Goal: Task Accomplishment & Management: Manage account settings

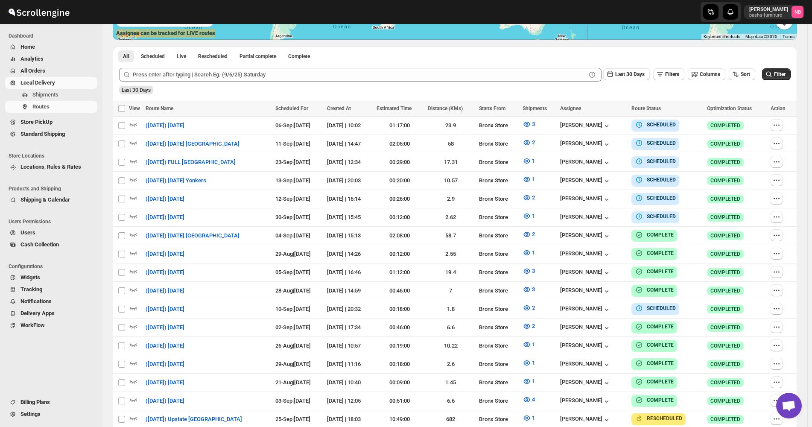
scroll to position [214, 0]
click at [739, 71] on icon "button" at bounding box center [736, 74] width 9 height 9
click at [733, 121] on div "Due Date" at bounding box center [732, 120] width 23 height 9
click at [627, 70] on button "Last 30 Days" at bounding box center [627, 74] width 47 height 12
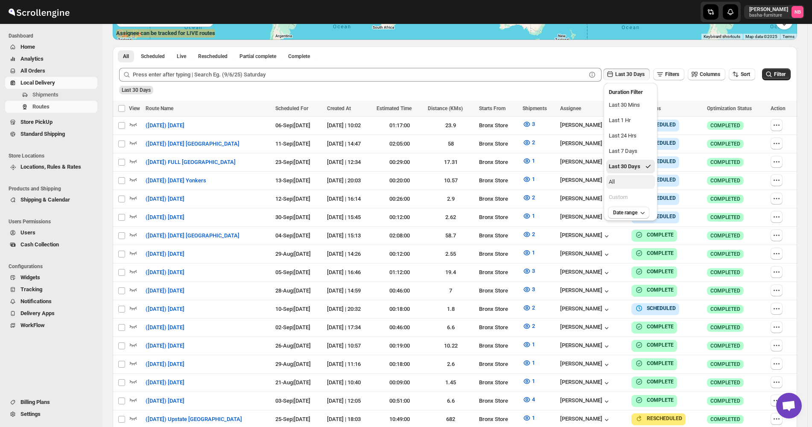
drag, startPoint x: 619, startPoint y: 182, endPoint x: 745, endPoint y: 120, distance: 139.8
click at [619, 182] on button "All" at bounding box center [631, 182] width 49 height 14
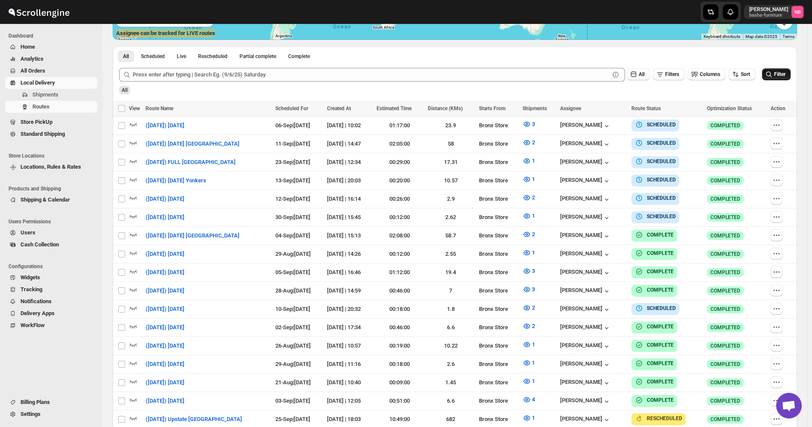
click at [774, 77] on icon "submit" at bounding box center [769, 74] width 9 height 9
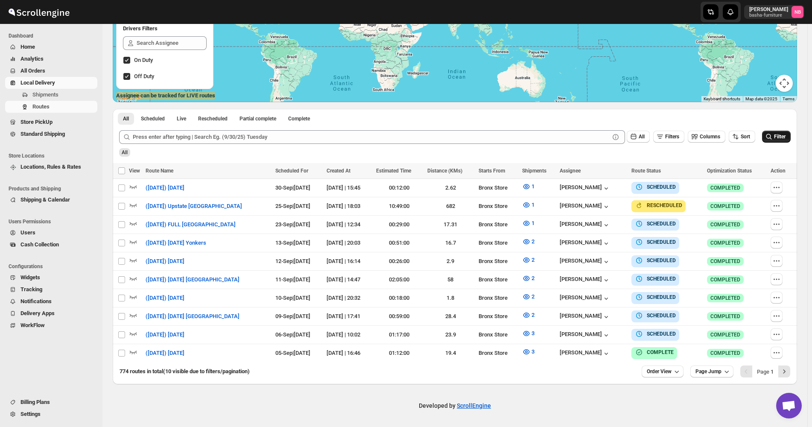
scroll to position [147, 0]
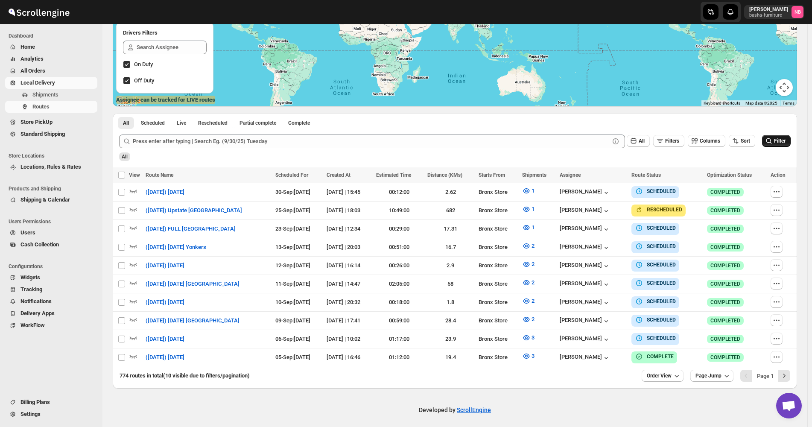
click at [777, 146] on button "Filter" at bounding box center [776, 141] width 29 height 12
drag, startPoint x: 792, startPoint y: 141, endPoint x: 645, endPoint y: 103, distance: 151.5
click at [791, 141] on button "Filter" at bounding box center [776, 141] width 29 height 12
click at [778, 145] on button "Filter" at bounding box center [776, 141] width 29 height 12
click at [785, 136] on button "Filter" at bounding box center [776, 141] width 29 height 12
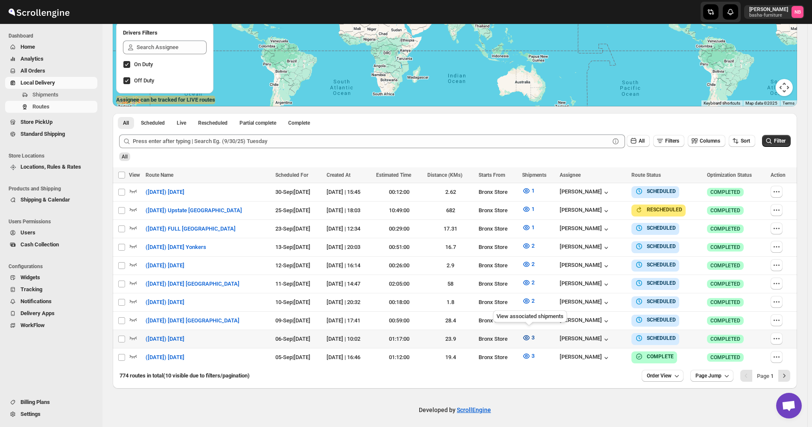
click at [534, 334] on span "3" at bounding box center [533, 337] width 3 height 6
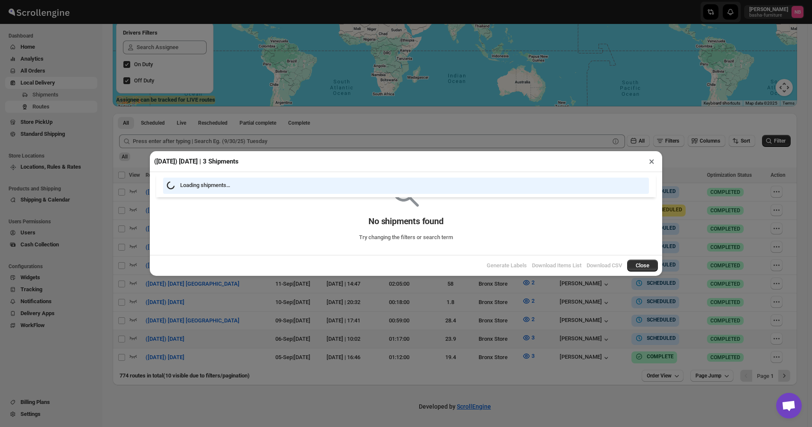
scroll to position [144, 0]
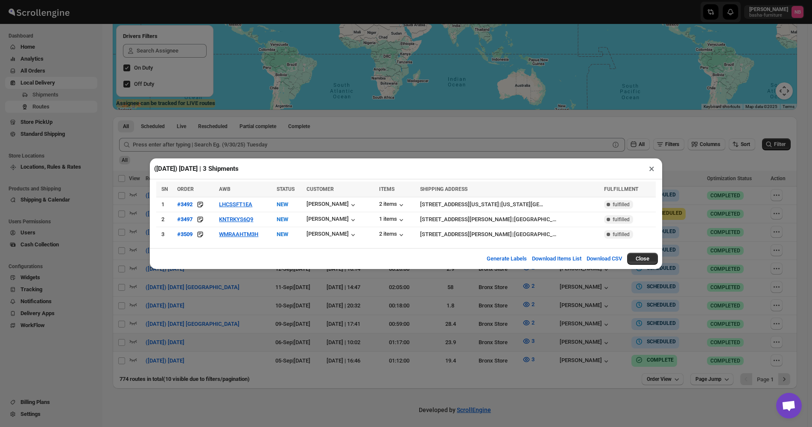
click at [303, 318] on div "([DATE]) [DATE] | 3 Shipments × SN ORDER AWB STATUS CUSTOMER ITEMS SHIPPING ADD…" at bounding box center [406, 213] width 812 height 427
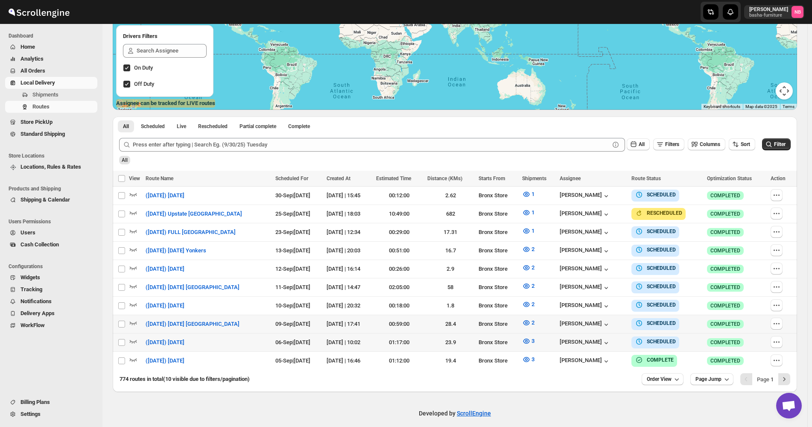
scroll to position [147, 0]
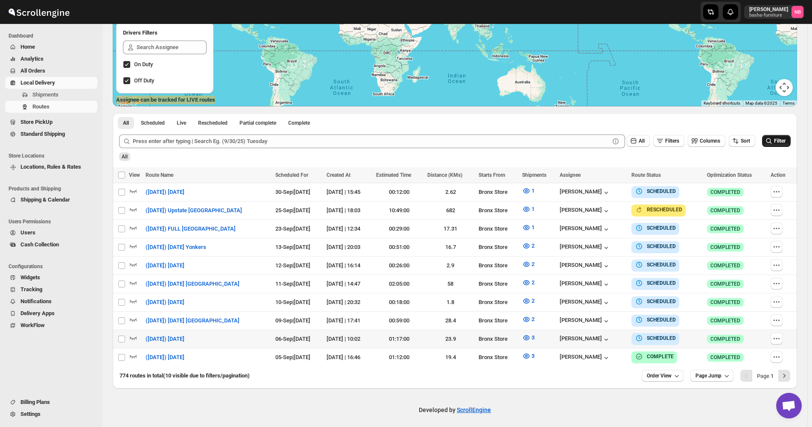
click at [783, 138] on span "Filter" at bounding box center [780, 141] width 12 height 6
click at [791, 138] on button "Filter" at bounding box center [776, 141] width 29 height 12
click at [535, 336] on span "3" at bounding box center [533, 337] width 3 height 6
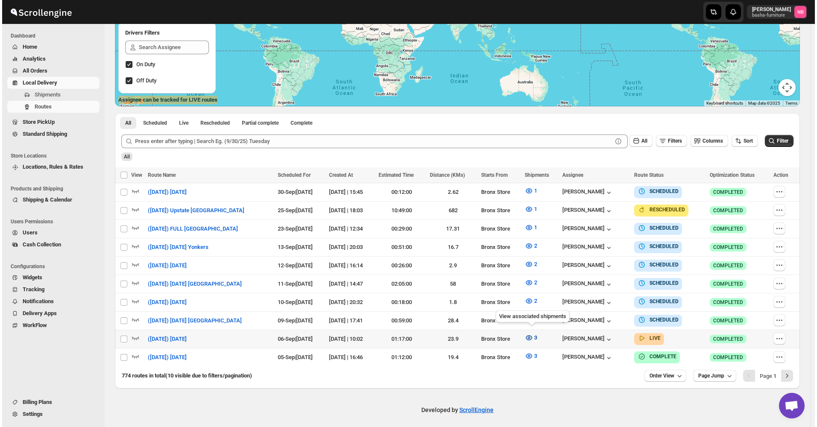
scroll to position [144, 0]
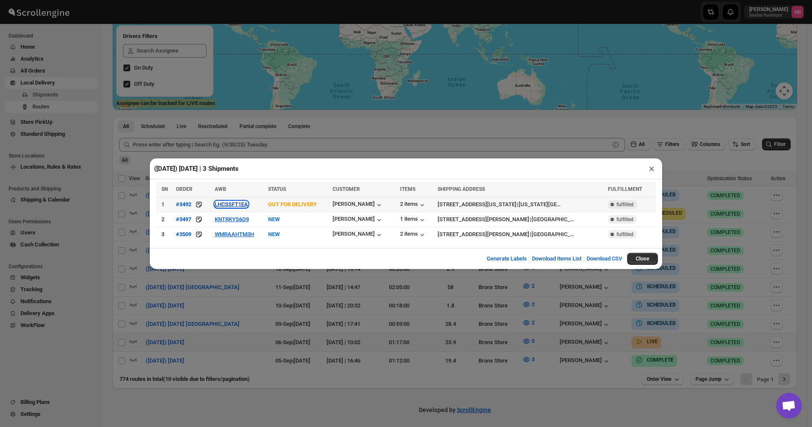
click at [223, 206] on button "LHCSSFT1EA" at bounding box center [231, 204] width 33 height 6
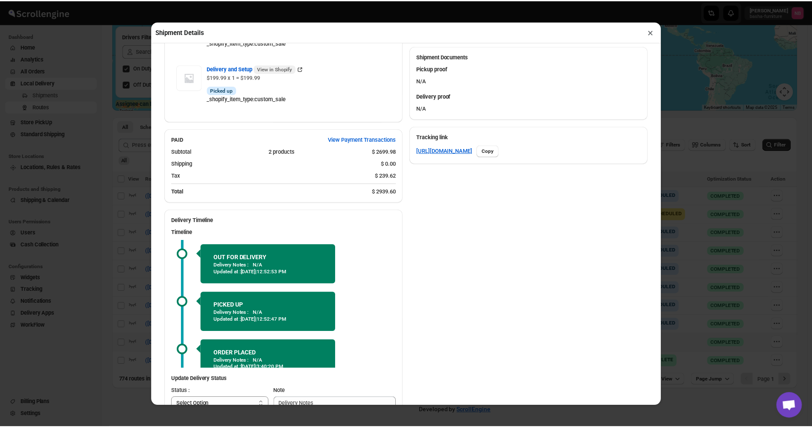
scroll to position [384, 0]
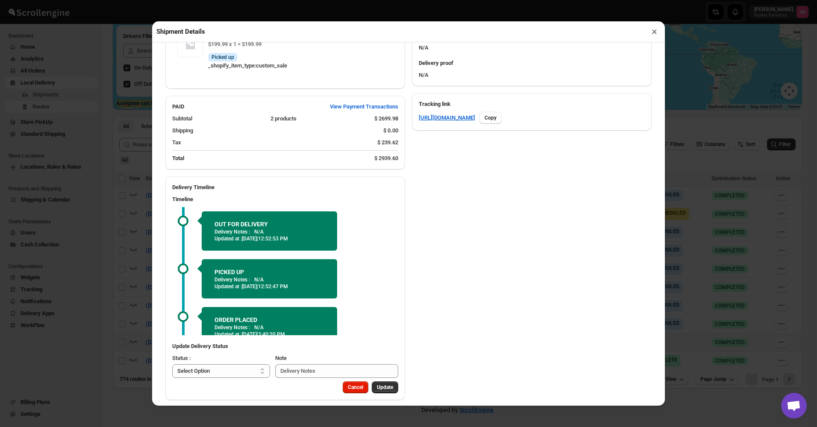
click at [651, 32] on button "×" at bounding box center [654, 32] width 12 height 12
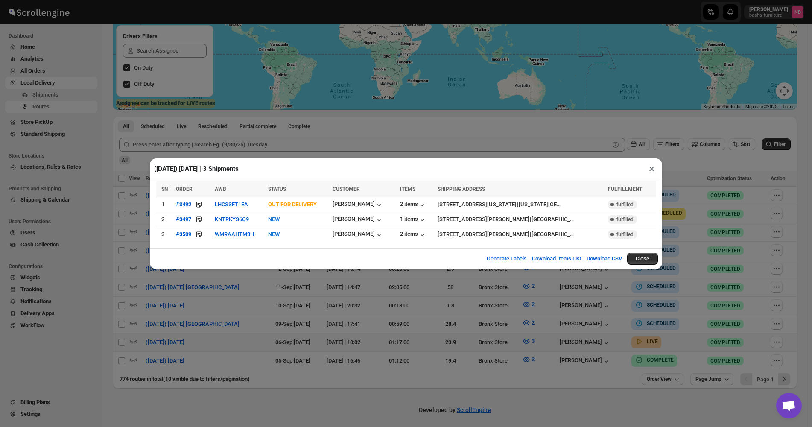
click at [506, 139] on div "([DATE]) [DATE] | 3 Shipments × SN ORDER AWB STATUS CUSTOMER ITEMS SHIPPING ADD…" at bounding box center [406, 213] width 812 height 427
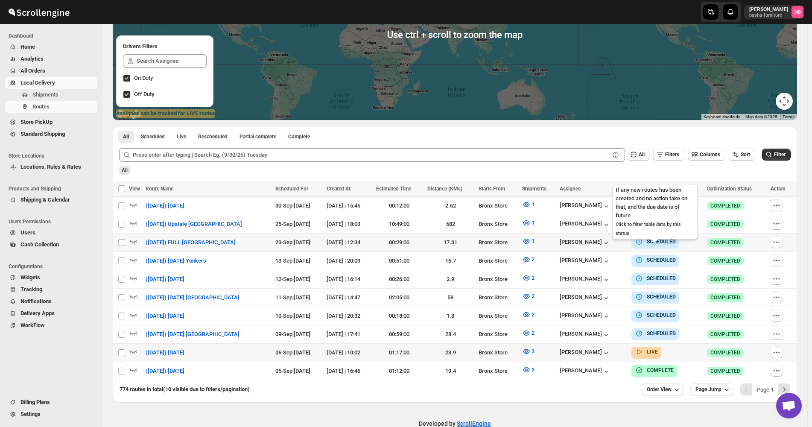
scroll to position [147, 0]
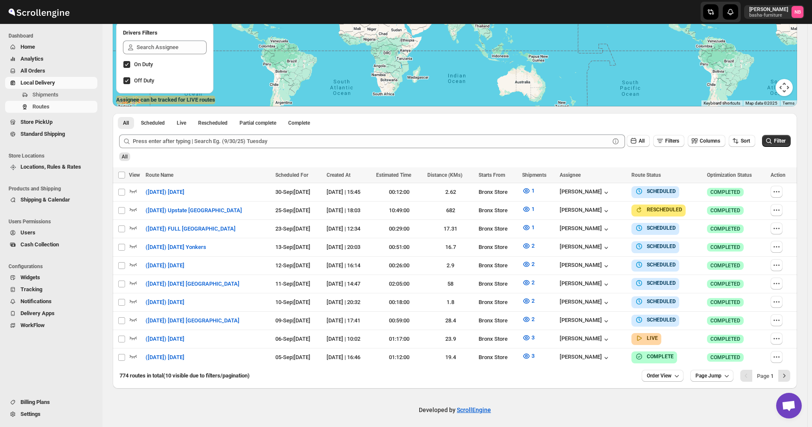
click at [470, 156] on div "All" at bounding box center [454, 154] width 674 height 15
click at [766, 154] on div "All" at bounding box center [454, 154] width 674 height 15
click at [273, 169] on th "Scheduled For" at bounding box center [298, 175] width 51 height 16
click at [218, 158] on div "All" at bounding box center [454, 154] width 674 height 15
click at [198, 157] on div "All" at bounding box center [454, 154] width 674 height 15
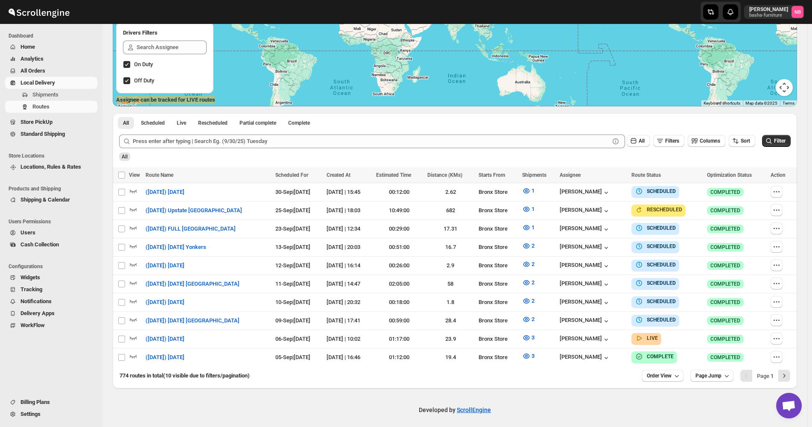
click at [381, 155] on div "All" at bounding box center [454, 154] width 674 height 15
click at [203, 167] on div "Submit All Filters Columns Sort Filter All" at bounding box center [455, 147] width 685 height 39
click at [384, 154] on div "All" at bounding box center [454, 154] width 674 height 15
drag, startPoint x: 449, startPoint y: 159, endPoint x: 454, endPoint y: 160, distance: 5.6
click at [453, 161] on div "All" at bounding box center [454, 154] width 674 height 15
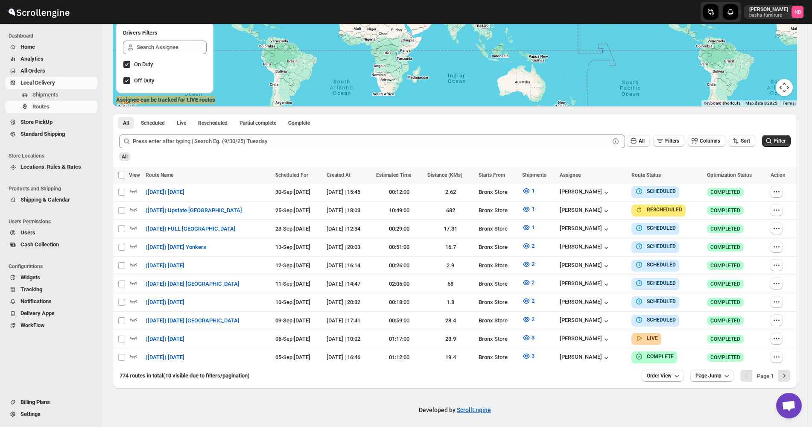
click at [314, 153] on div "All" at bounding box center [454, 154] width 674 height 15
click at [443, 124] on div "All Scheduled Live Rescheduled Partial complete Complete More views All Schedul…" at bounding box center [455, 120] width 685 height 15
click at [90, 73] on span "All Orders" at bounding box center [58, 71] width 75 height 9
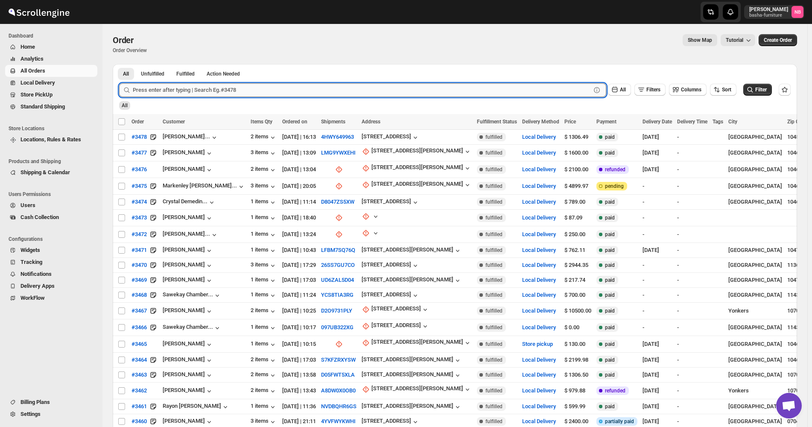
click at [360, 88] on input "text" at bounding box center [362, 90] width 458 height 14
type input "3503"
click at [119, 64] on button "Submit" at bounding box center [131, 68] width 24 height 9
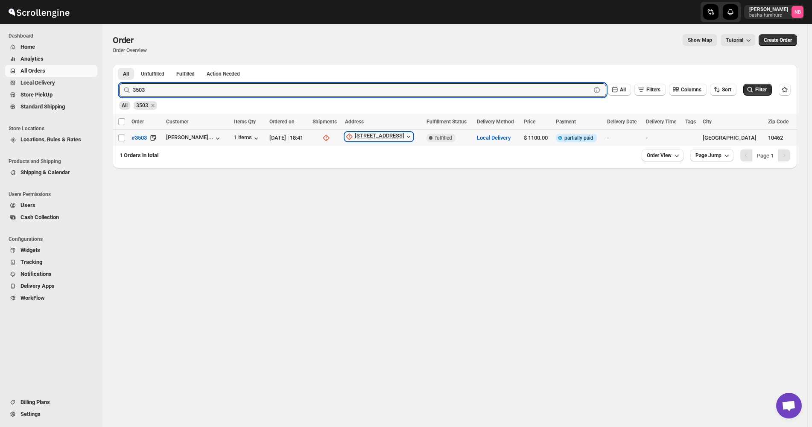
click at [411, 136] on icon "button" at bounding box center [408, 137] width 3 height 2
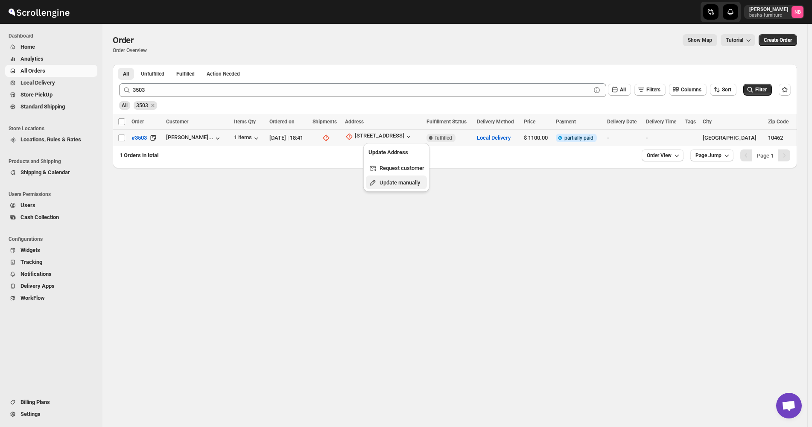
click at [411, 184] on span "Update manually" at bounding box center [400, 182] width 41 height 6
select select "US"
select select "[US_STATE]"
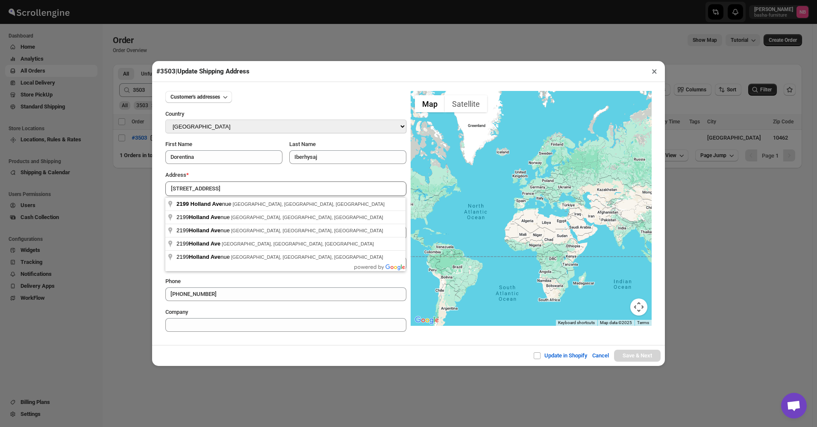
type input "[STREET_ADDRESS]"
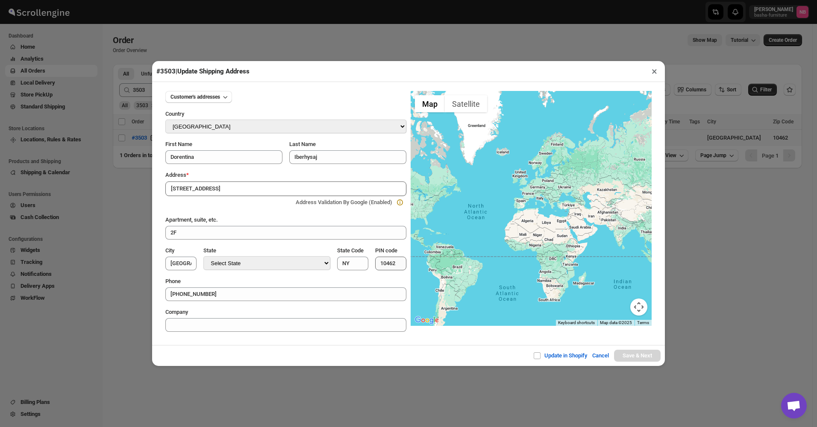
type input "[GEOGRAPHIC_DATA]"
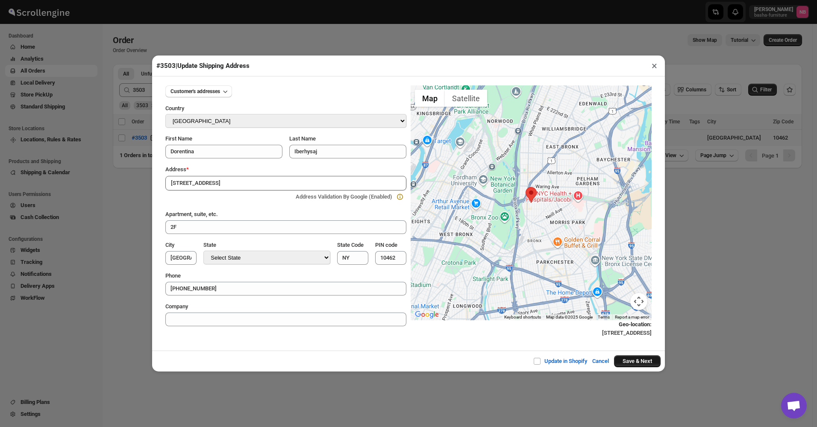
click at [638, 364] on button "Save & Next" at bounding box center [637, 361] width 47 height 12
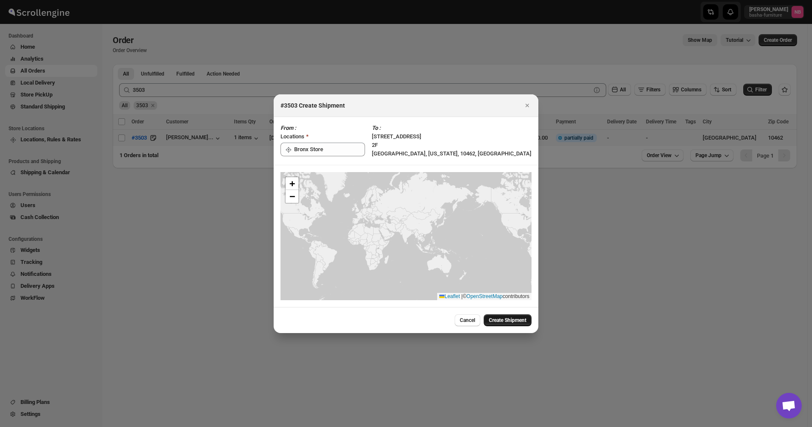
click at [512, 317] on span "Create Shipment" at bounding box center [508, 320] width 38 height 7
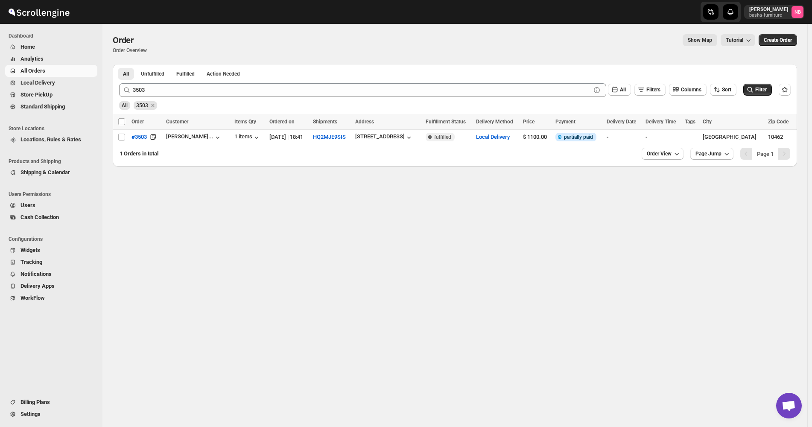
click at [78, 75] on span "All Orders" at bounding box center [58, 71] width 75 height 9
click at [152, 106] on icon "Remove 3503" at bounding box center [152, 105] width 3 height 3
click at [763, 92] on span "Filter" at bounding box center [762, 90] width 12 height 6
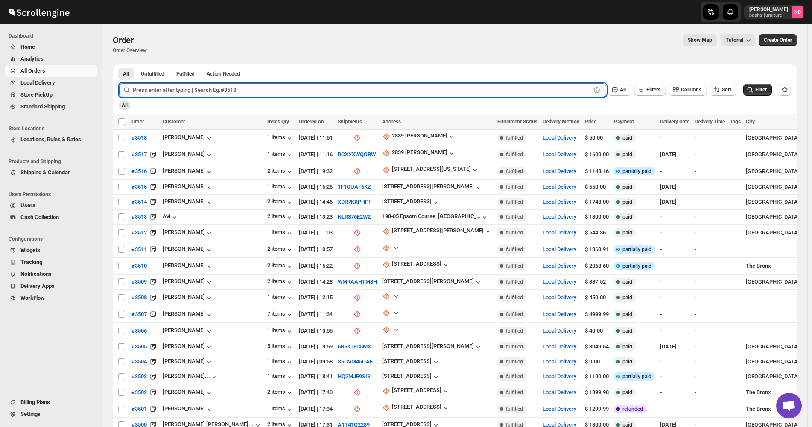
click at [270, 96] on input "text" at bounding box center [362, 90] width 458 height 14
type input "3056"
click at [119, 64] on button "Submit" at bounding box center [131, 68] width 24 height 9
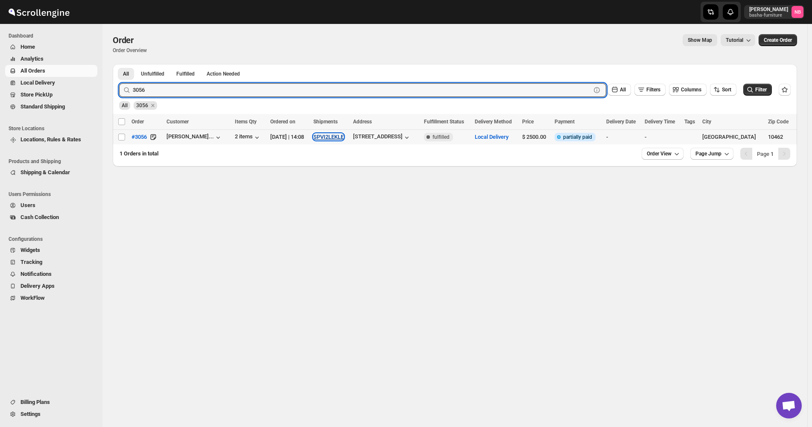
click at [344, 135] on button "SPVI2LEKLE" at bounding box center [329, 137] width 30 height 6
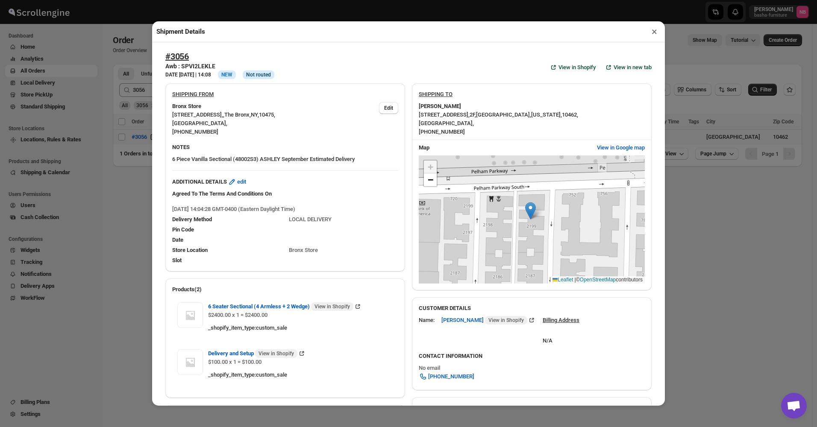
click at [141, 208] on div "Shipment Details × #3056 Awb : SPVI2LEKLE DATE [DATE] | 14:08 Info NEW Info Not…" at bounding box center [408, 213] width 817 height 427
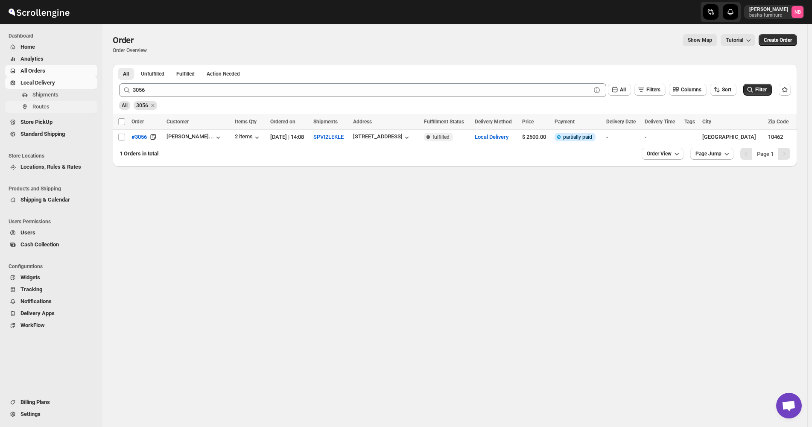
click at [51, 108] on span "Routes" at bounding box center [63, 107] width 63 height 9
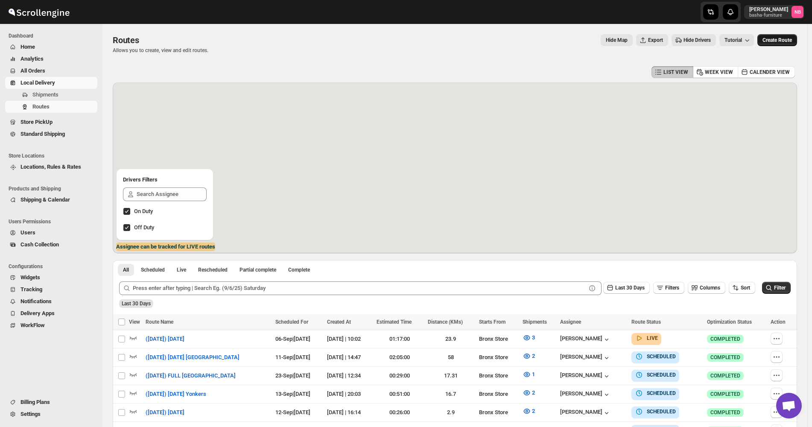
click at [789, 44] on button "Create Route" at bounding box center [778, 40] width 40 height 12
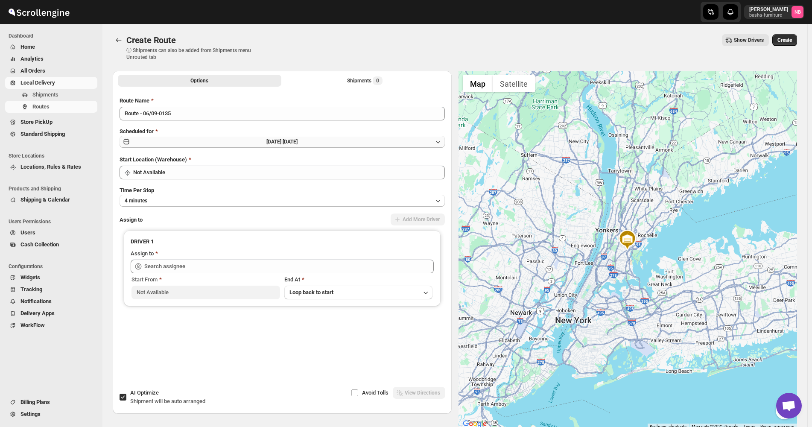
click at [372, 142] on button "[DATE] | [DATE]" at bounding box center [282, 142] width 325 height 12
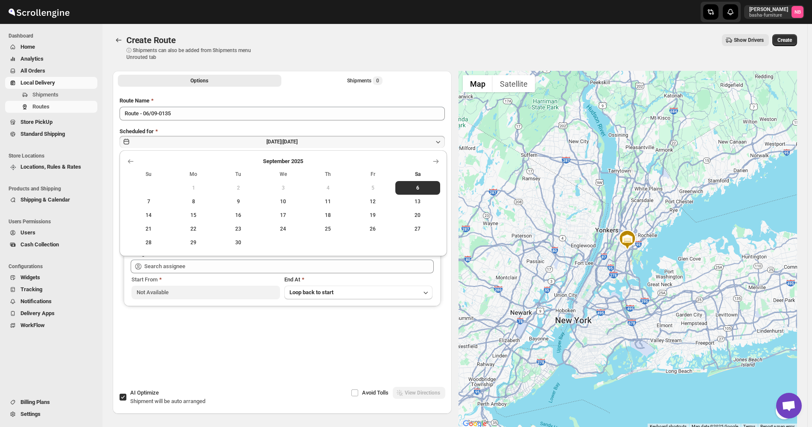
click at [437, 155] on div "[DATE] Su Mo Tu We Th Fr Sa 1 2 3 4 5 6 7 8 9 10 11 12 13 14 15 16 17 18 19 20 …" at bounding box center [280, 199] width 321 height 99
drag, startPoint x: 436, startPoint y: 158, endPoint x: 391, endPoint y: 171, distance: 46.5
click at [436, 158] on icon "Show next month, October 2025" at bounding box center [436, 161] width 9 height 9
click at [246, 202] on span "7" at bounding box center [239, 201] width 38 height 7
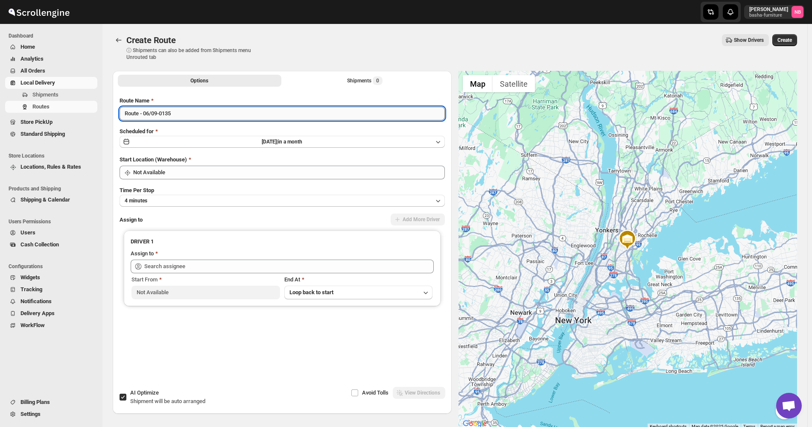
click at [231, 110] on input "Route - 06/09-0135" at bounding box center [282, 114] width 325 height 14
click at [231, 109] on input "Route - 06/09-0135" at bounding box center [282, 114] width 325 height 14
type input "([DATE]) [DATE]"
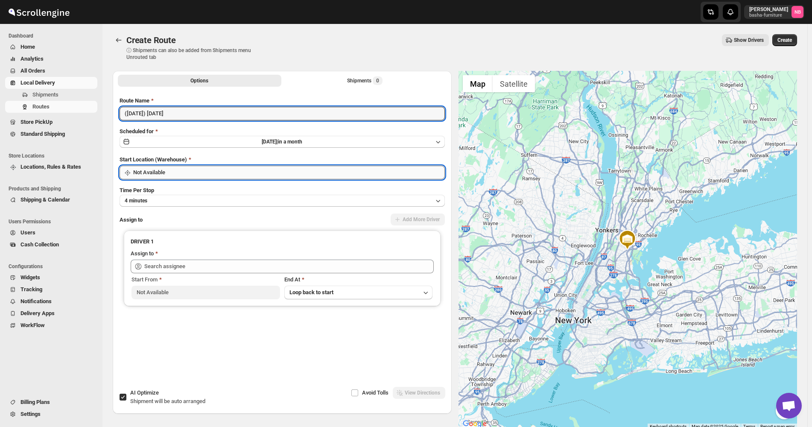
click at [251, 171] on input "Not Available" at bounding box center [289, 173] width 312 height 14
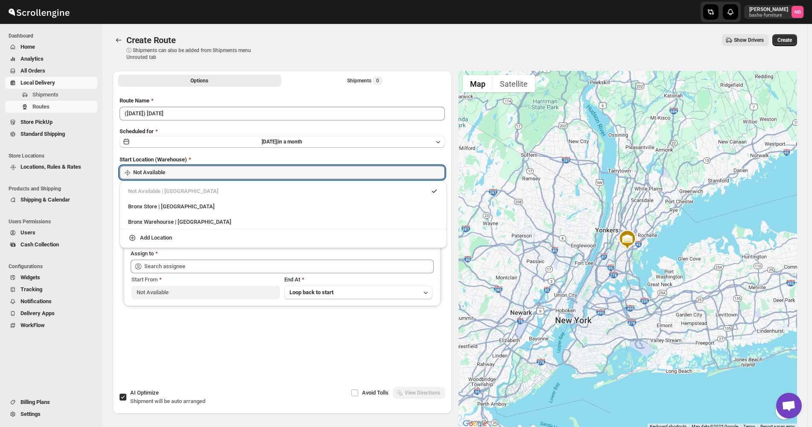
click at [211, 203] on div "Bronx Store | [GEOGRAPHIC_DATA]" at bounding box center [283, 206] width 311 height 9
type input "Bronx Store"
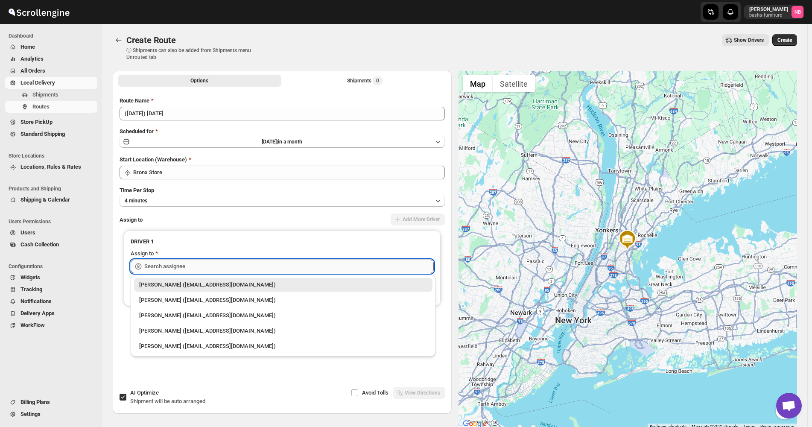
click at [185, 270] on input "text" at bounding box center [289, 267] width 290 height 14
click at [176, 299] on div "[PERSON_NAME] ([EMAIL_ADDRESS][DOMAIN_NAME])" at bounding box center [283, 300] width 288 height 9
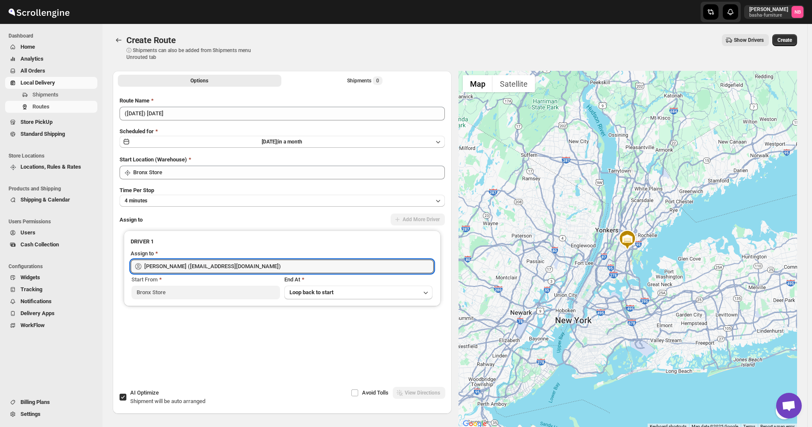
type input "[PERSON_NAME] ([EMAIL_ADDRESS][DOMAIN_NAME])"
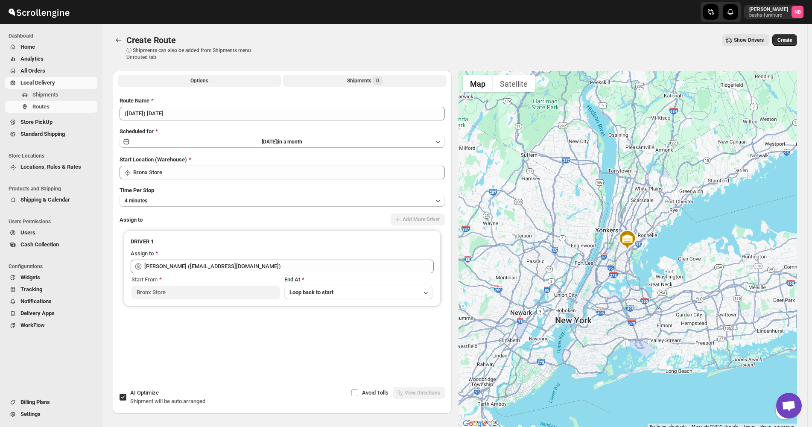
click at [347, 79] on button "Shipments 0" at bounding box center [365, 81] width 164 height 12
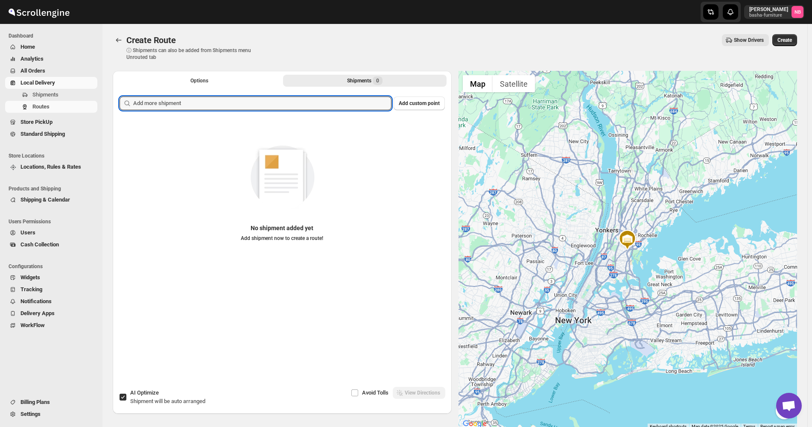
click at [311, 106] on input "text" at bounding box center [262, 104] width 258 height 14
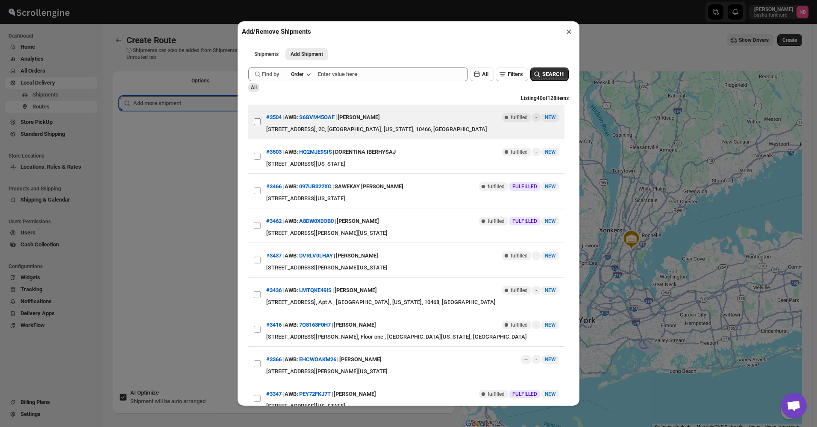
click at [258, 124] on input "View details for 68b849904b40345dfe5844e0" at bounding box center [257, 121] width 7 height 7
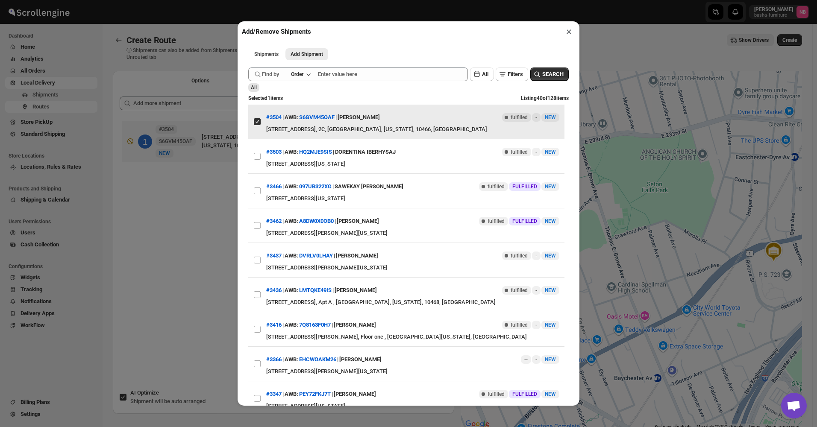
click at [258, 124] on input "View details for 68b849904b40345dfe5844e0" at bounding box center [257, 121] width 7 height 7
checkbox input "false"
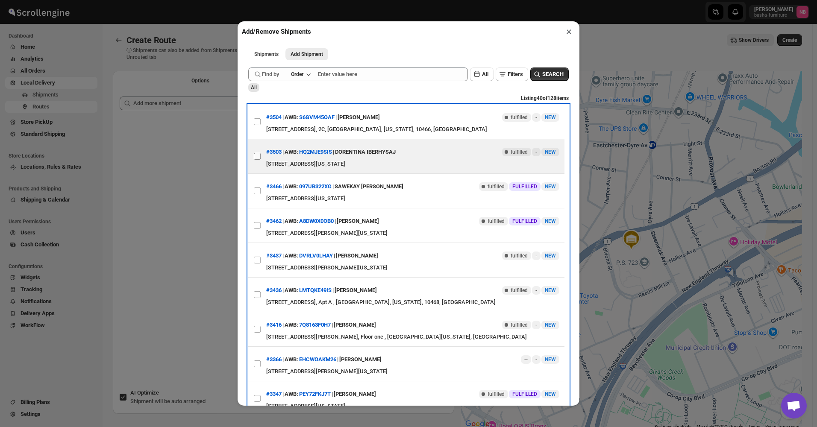
click at [254, 154] on span at bounding box center [257, 156] width 8 height 8
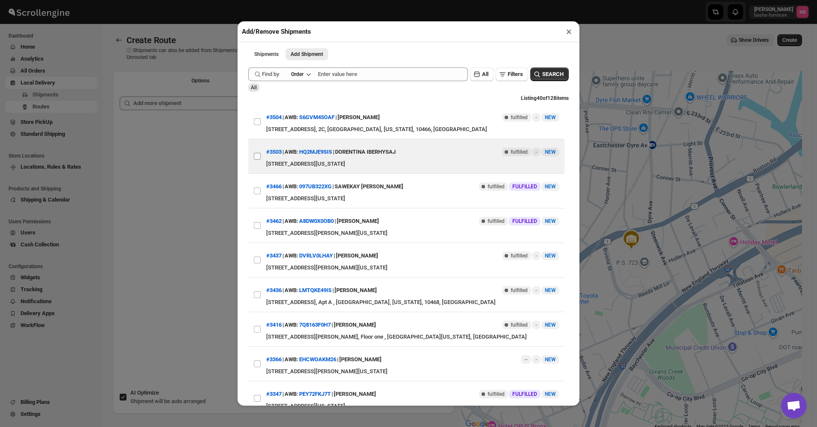
click at [254, 154] on input "View details for 68bc70ce460e7d780920847d" at bounding box center [257, 156] width 7 height 7
checkbox input "true"
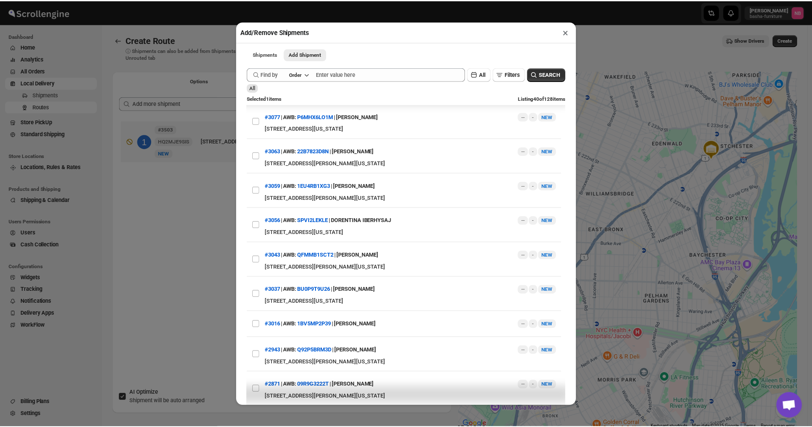
scroll to position [641, 0]
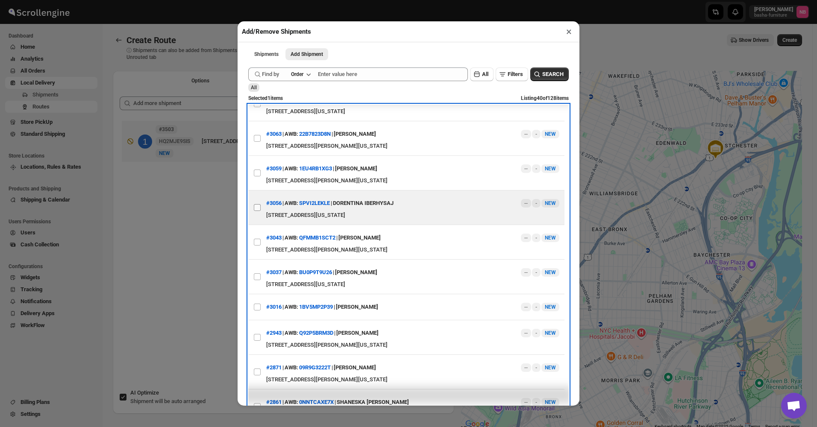
click at [253, 211] on span at bounding box center [257, 208] width 8 height 8
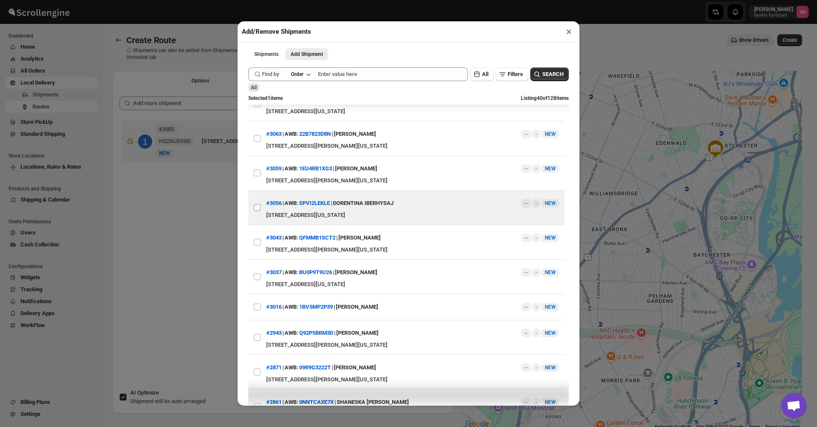
click at [254, 211] on input "View details for 67dc5afb175fa7c16ce6504c" at bounding box center [257, 207] width 7 height 7
checkbox input "true"
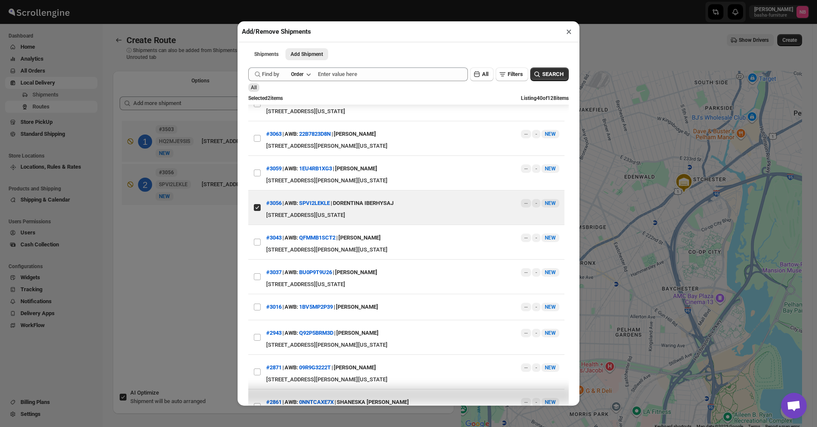
click at [181, 243] on div "Add/Remove Shipments × Shipments Add Shipment More views Shipments Add Shipment…" at bounding box center [408, 213] width 817 height 427
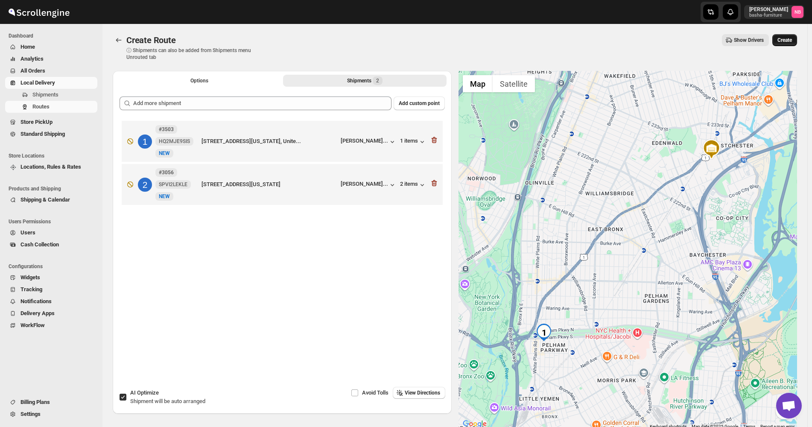
click at [795, 44] on button "Create" at bounding box center [785, 40] width 25 height 12
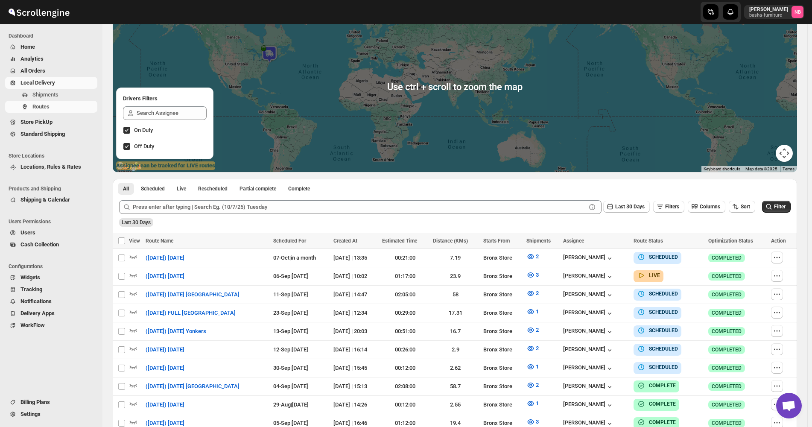
scroll to position [85, 0]
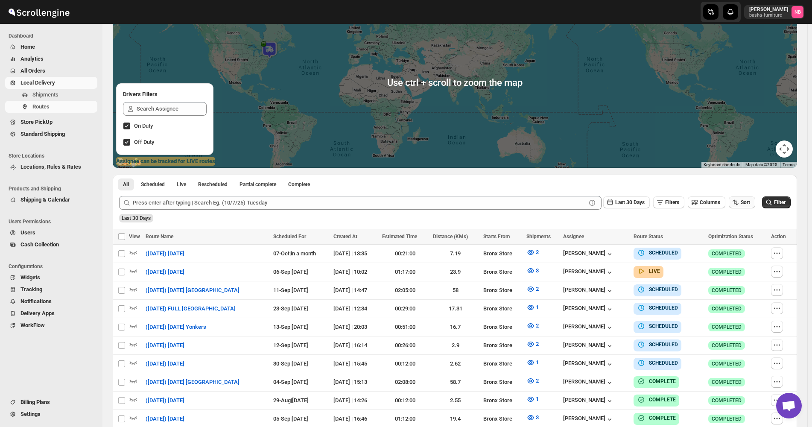
click at [740, 203] on icon "button" at bounding box center [736, 202] width 9 height 9
click at [742, 246] on div "Due Date" at bounding box center [732, 248] width 23 height 9
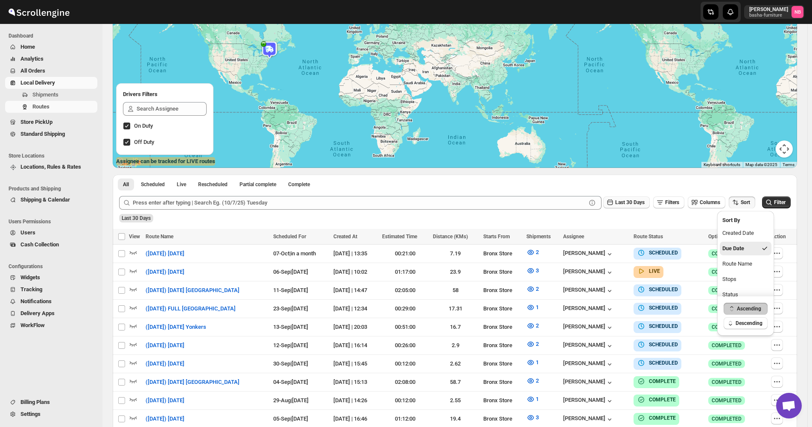
click at [633, 207] on button "Last 30 Days" at bounding box center [627, 202] width 47 height 12
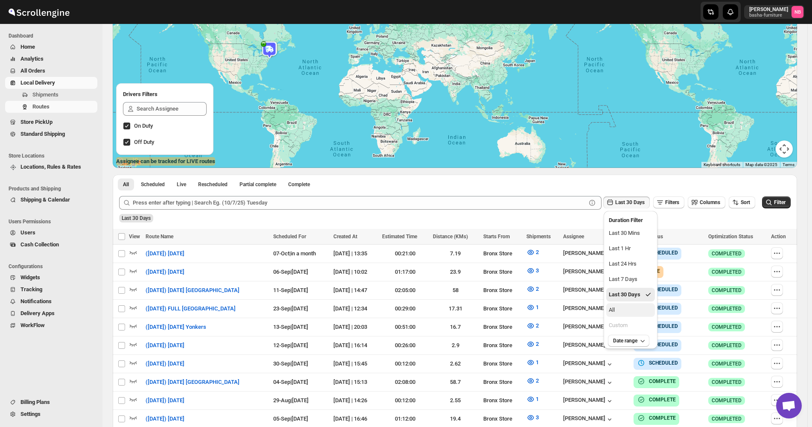
click at [630, 307] on button "All" at bounding box center [631, 310] width 49 height 14
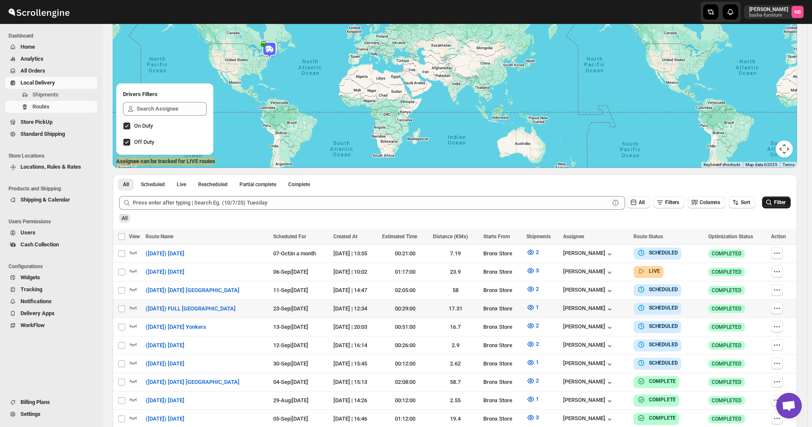
click at [771, 201] on icon "submit" at bounding box center [770, 203] width 6 height 6
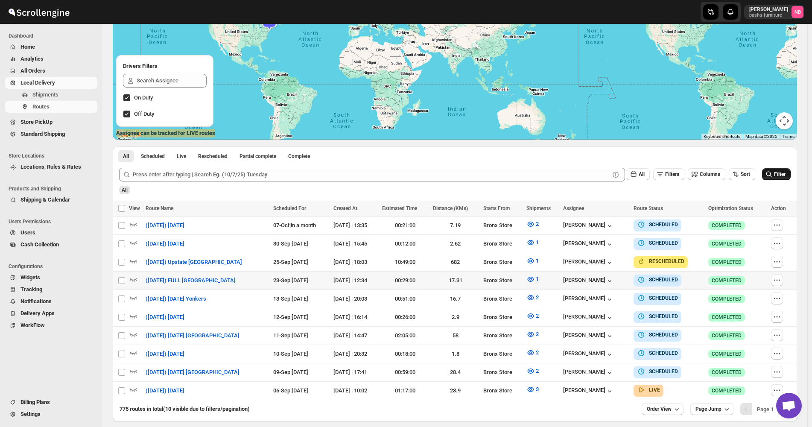
scroll to position [128, 0]
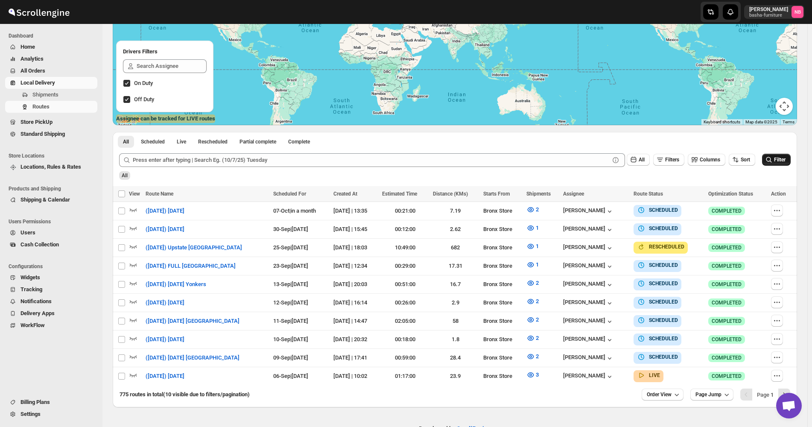
click at [770, 162] on icon "submit" at bounding box center [769, 159] width 9 height 9
click at [531, 371] on icon "button" at bounding box center [531, 375] width 9 height 9
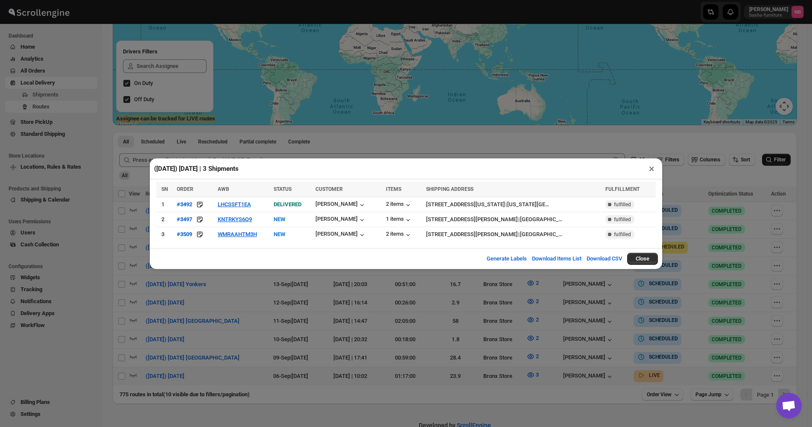
click at [290, 307] on div "([DATE]) [DATE] | 3 Shipments × SN ORDER AWB STATUS CUSTOMER ITEMS SHIPPING ADD…" at bounding box center [406, 213] width 812 height 427
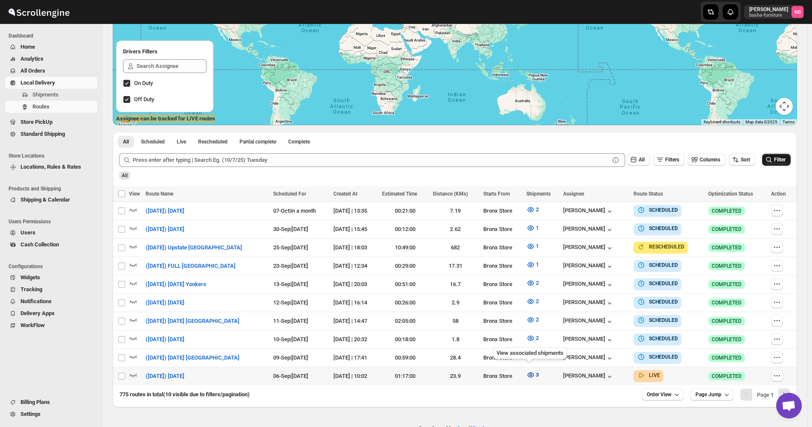
click at [530, 371] on icon "button" at bounding box center [531, 375] width 9 height 9
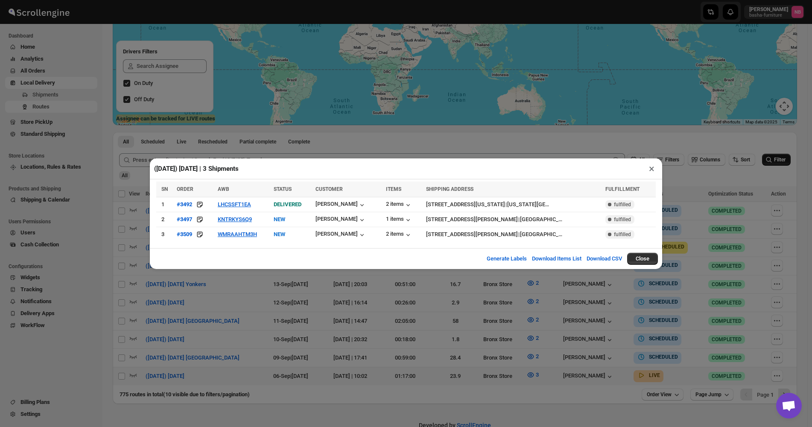
drag, startPoint x: 206, startPoint y: 288, endPoint x: 127, endPoint y: 147, distance: 162.0
click at [206, 287] on div "([DATE]) [DATE] | 3 Shipments × SN ORDER AWB STATUS CUSTOMER ITEMS SHIPPING ADD…" at bounding box center [406, 213] width 812 height 427
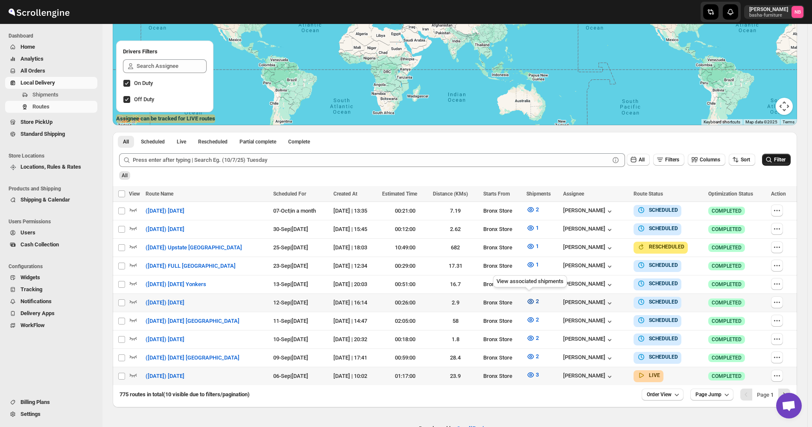
click at [532, 295] on button "2" at bounding box center [533, 302] width 23 height 14
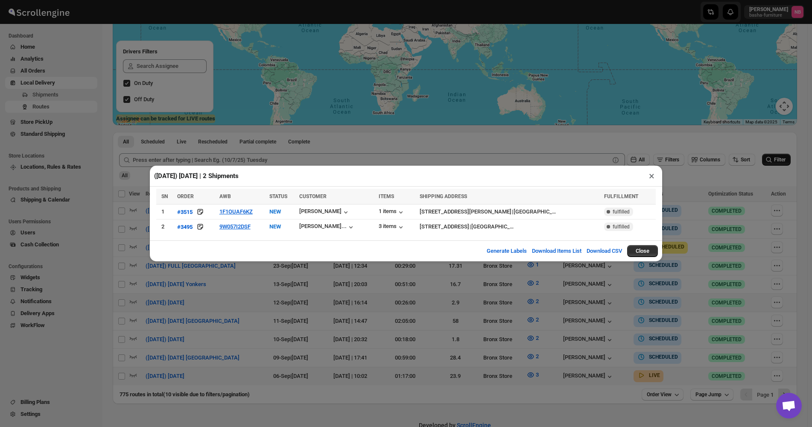
click at [442, 371] on div "([DATE]) [DATE] | 2 Shipments × SN ORDER AWB STATUS CUSTOMER ITEMS SHIPPING ADD…" at bounding box center [406, 213] width 812 height 427
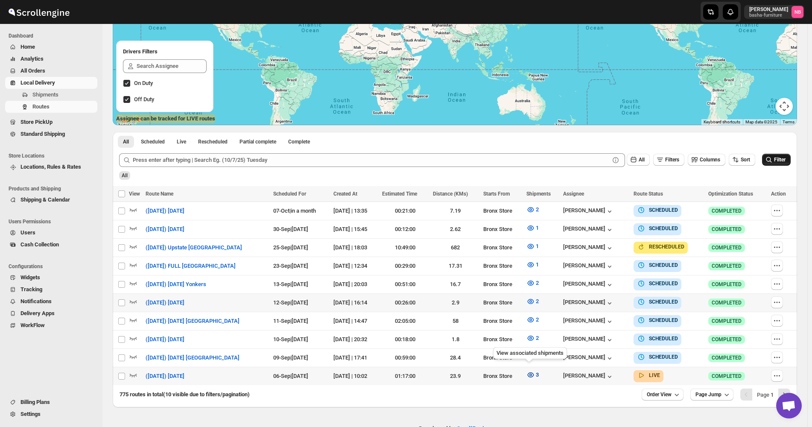
click at [527, 375] on icon "button" at bounding box center [531, 375] width 9 height 9
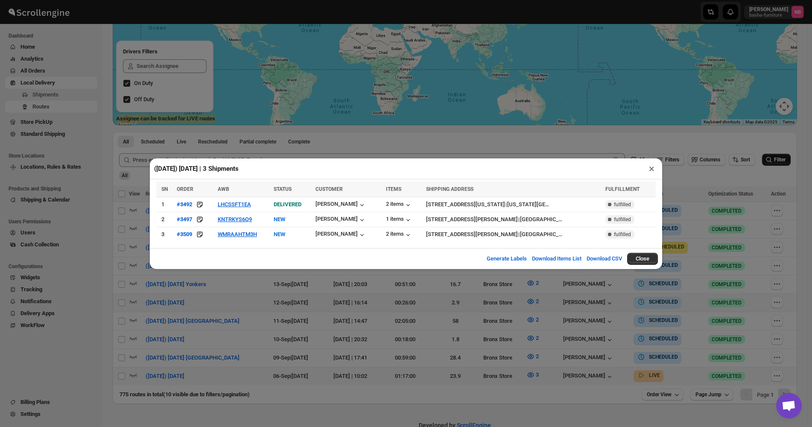
drag, startPoint x: 274, startPoint y: 325, endPoint x: 300, endPoint y: 4, distance: 321.9
click at [274, 325] on div "([DATE]) [DATE] | 3 Shipments × SN ORDER AWB STATUS CUSTOMER ITEMS SHIPPING ADD…" at bounding box center [406, 213] width 812 height 427
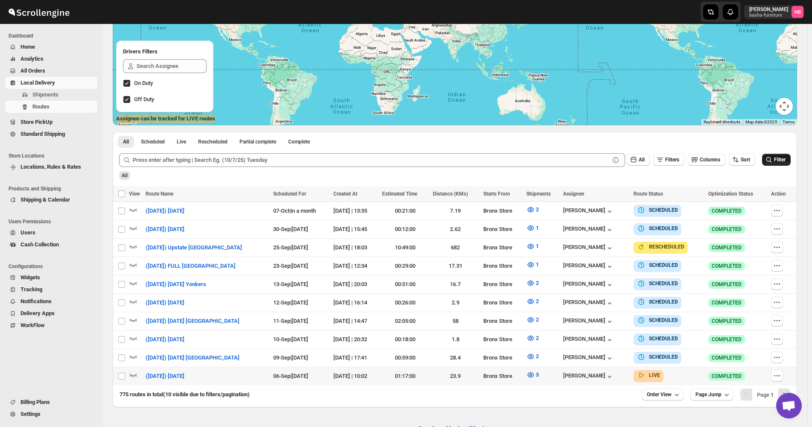
click at [344, 172] on div "All" at bounding box center [454, 172] width 674 height 15
click at [140, 373] on div at bounding box center [136, 376] width 14 height 11
click at [134, 374] on icon "button" at bounding box center [133, 375] width 7 height 3
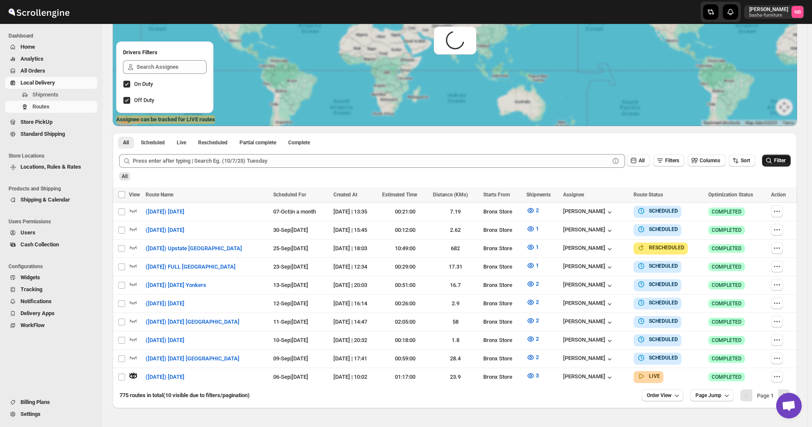
scroll to position [0, 0]
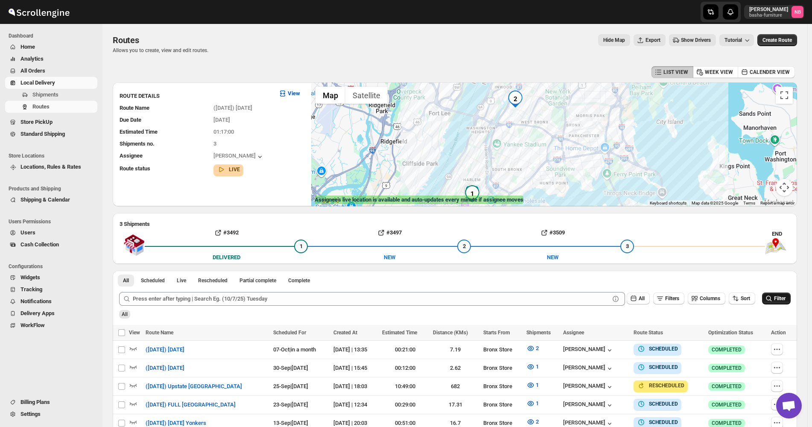
drag, startPoint x: 533, startPoint y: 134, endPoint x: 572, endPoint y: 176, distance: 57.7
click at [572, 176] on div at bounding box center [554, 144] width 486 height 124
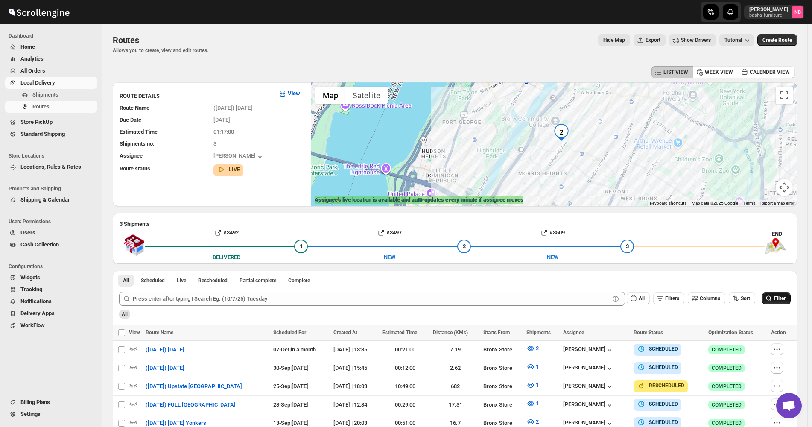
drag, startPoint x: 656, startPoint y: 141, endPoint x: 603, endPoint y: 164, distance: 57.9
click at [603, 164] on div at bounding box center [554, 144] width 486 height 124
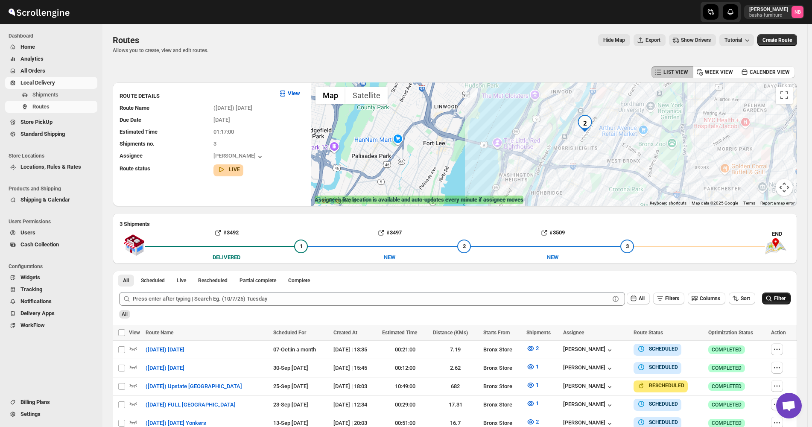
drag, startPoint x: 606, startPoint y: 167, endPoint x: 610, endPoint y: 149, distance: 18.8
click at [613, 145] on div at bounding box center [554, 144] width 486 height 124
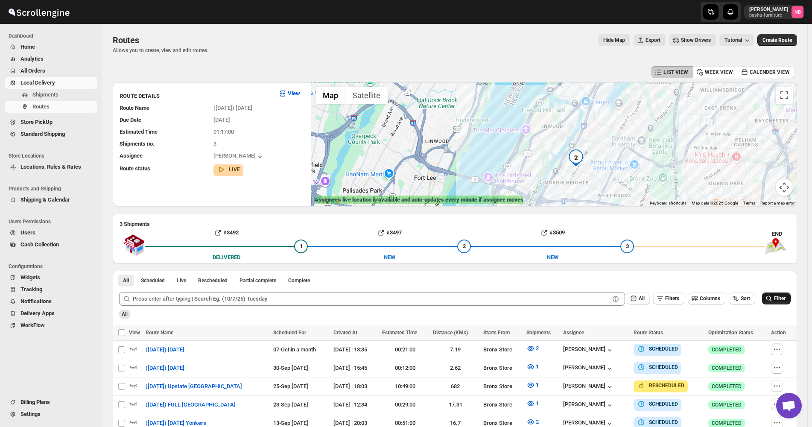
drag, startPoint x: 592, startPoint y: 165, endPoint x: 588, endPoint y: 186, distance: 21.3
click at [588, 186] on div at bounding box center [554, 144] width 486 height 124
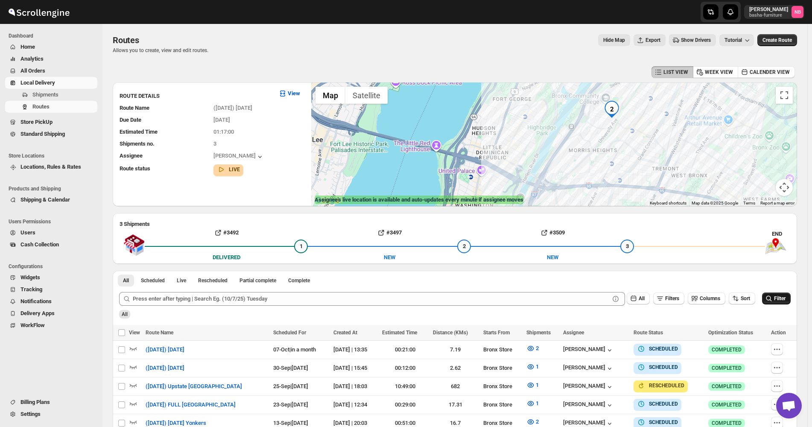
drag, startPoint x: 588, startPoint y: 181, endPoint x: 634, endPoint y: 145, distance: 58.4
click at [634, 145] on div at bounding box center [554, 144] width 486 height 124
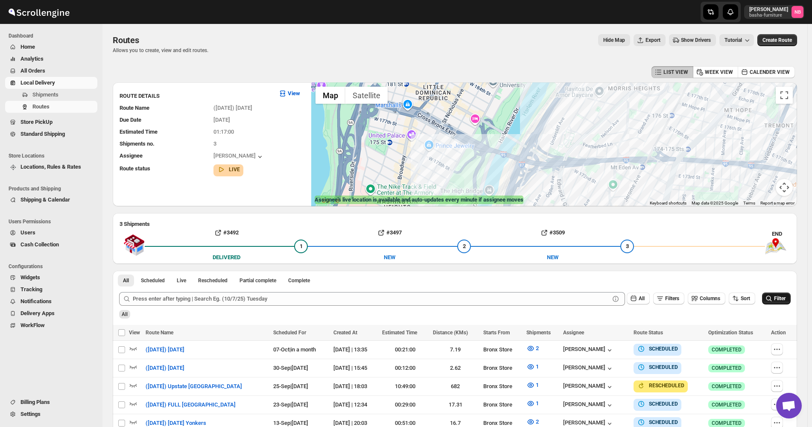
drag, startPoint x: 594, startPoint y: 164, endPoint x: 674, endPoint y: 97, distance: 104.9
click at [674, 97] on div at bounding box center [554, 144] width 486 height 124
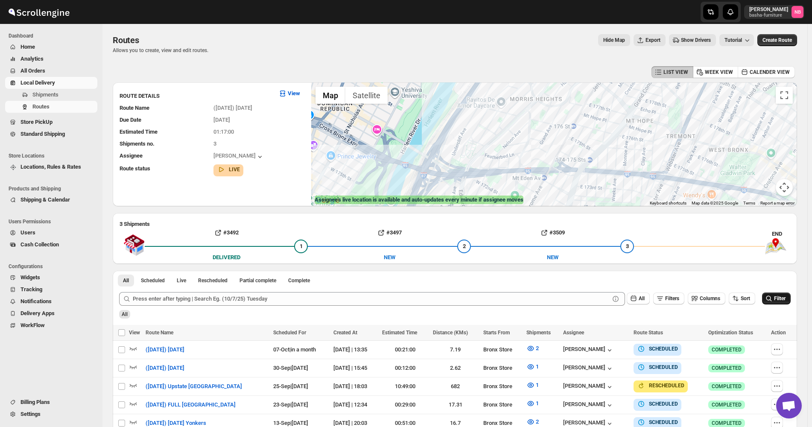
drag, startPoint x: 720, startPoint y: 135, endPoint x: 621, endPoint y: 145, distance: 99.7
click at [621, 145] on div at bounding box center [554, 144] width 486 height 124
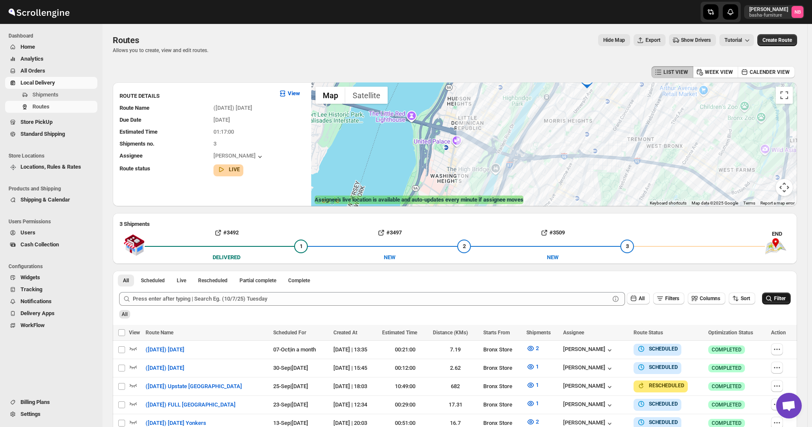
drag, startPoint x: 633, startPoint y: 128, endPoint x: 624, endPoint y: 124, distance: 9.4
click at [624, 124] on div at bounding box center [554, 144] width 486 height 124
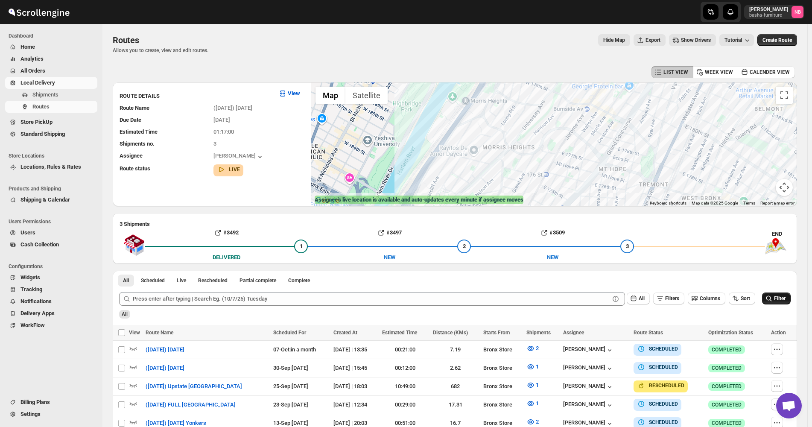
drag, startPoint x: 626, startPoint y: 118, endPoint x: 615, endPoint y: 167, distance: 50.3
click at [615, 167] on div at bounding box center [554, 144] width 486 height 124
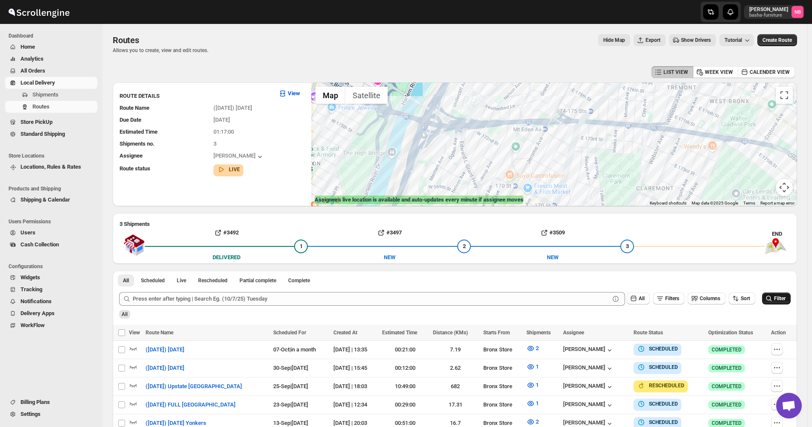
drag, startPoint x: 616, startPoint y: 184, endPoint x: 644, endPoint y: 85, distance: 102.3
click at [644, 85] on div at bounding box center [554, 144] width 486 height 124
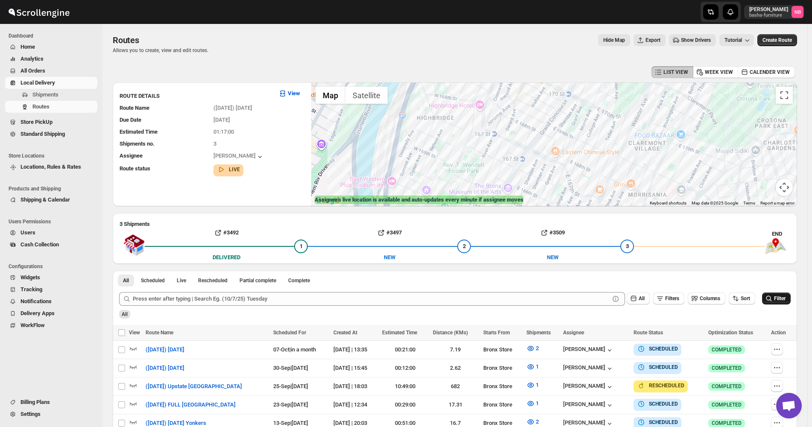
drag, startPoint x: 598, startPoint y: 165, endPoint x: 612, endPoint y: 52, distance: 114.1
click at [612, 52] on div "Routes. This page is ready Routes Allows you to create, view and edit routes. H…" at bounding box center [455, 285] width 705 height 522
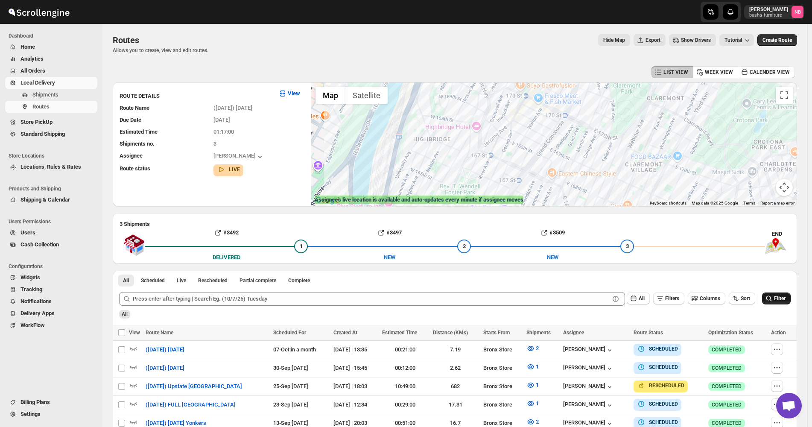
drag, startPoint x: 604, startPoint y: 156, endPoint x: 601, endPoint y: 176, distance: 20.8
click at [601, 176] on div at bounding box center [554, 144] width 486 height 124
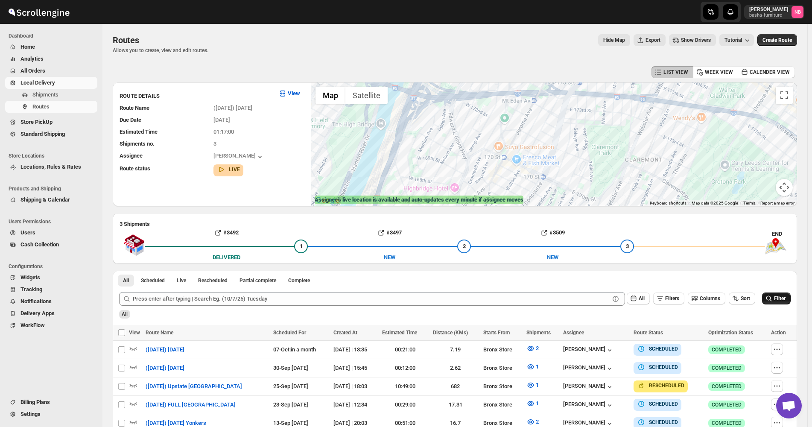
drag, startPoint x: 636, startPoint y: 138, endPoint x: 615, endPoint y: 196, distance: 61.3
click at [615, 196] on div at bounding box center [554, 144] width 486 height 124
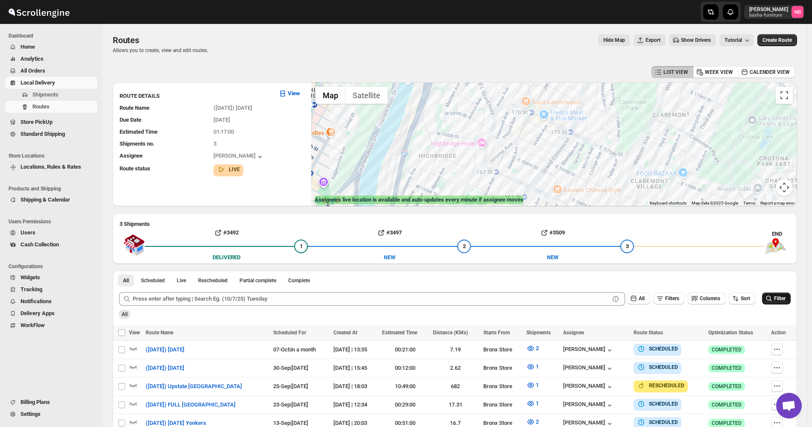
drag, startPoint x: 619, startPoint y: 141, endPoint x: 660, endPoint y: 74, distance: 77.8
click at [660, 74] on div "LIST VIEW WEEK VIEW CALENDER VIEW ROUTE DETAILS View Route Name ([DATE]) [DATE]…" at bounding box center [455, 305] width 685 height 482
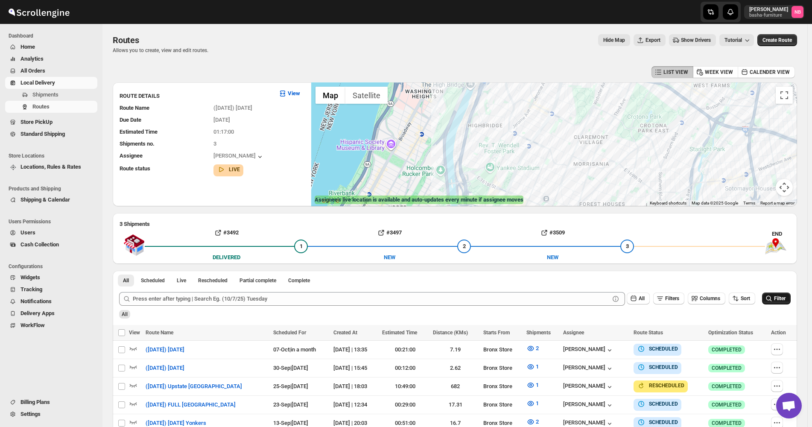
drag, startPoint x: 688, startPoint y: 167, endPoint x: 640, endPoint y: 131, distance: 59.5
click at [640, 131] on div at bounding box center [554, 144] width 486 height 124
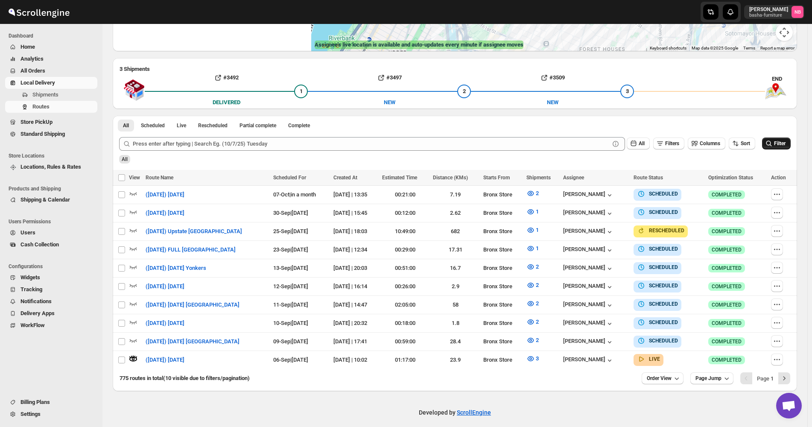
scroll to position [157, 0]
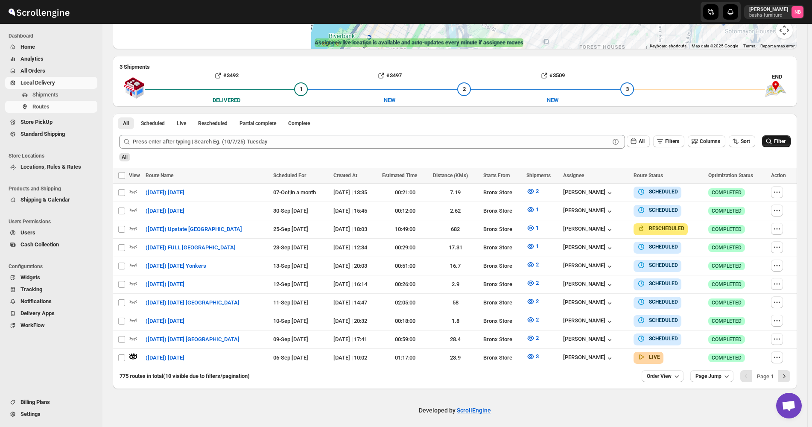
click at [791, 142] on button "Filter" at bounding box center [776, 141] width 29 height 12
click at [536, 353] on span "3" at bounding box center [537, 356] width 3 height 6
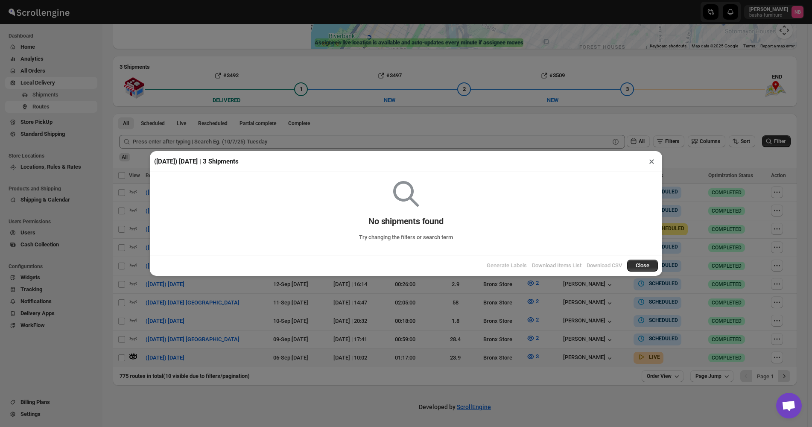
scroll to position [154, 0]
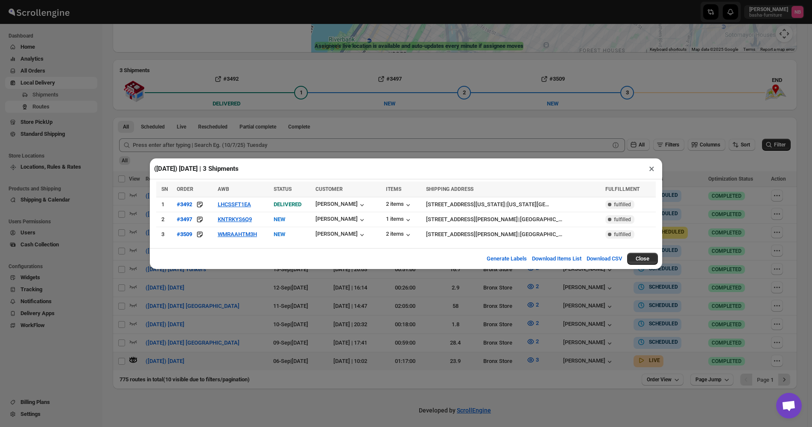
click at [396, 312] on div "([DATE]) [DATE] | 3 Shipments × SN ORDER AWB STATUS CUSTOMER ITEMS SHIPPING ADD…" at bounding box center [406, 213] width 812 height 427
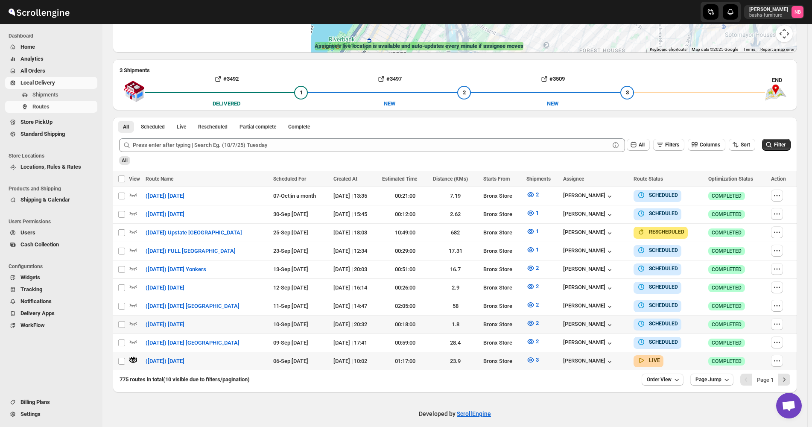
scroll to position [157, 0]
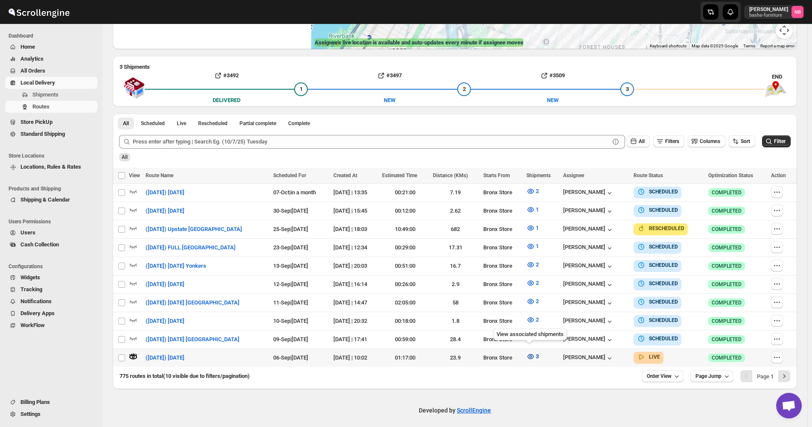
click at [528, 354] on icon "button" at bounding box center [531, 356] width 6 height 5
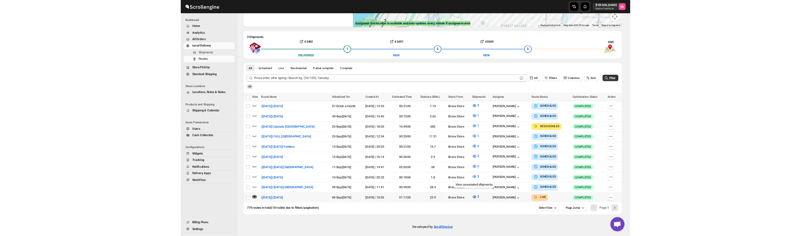
scroll to position [154, 0]
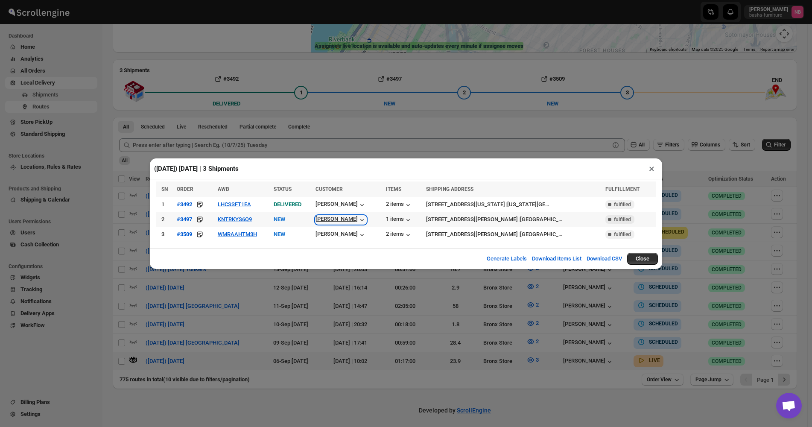
click at [358, 222] on icon "button" at bounding box center [362, 220] width 9 height 9
click at [342, 217] on div "[PERSON_NAME]" at bounding box center [341, 220] width 51 height 9
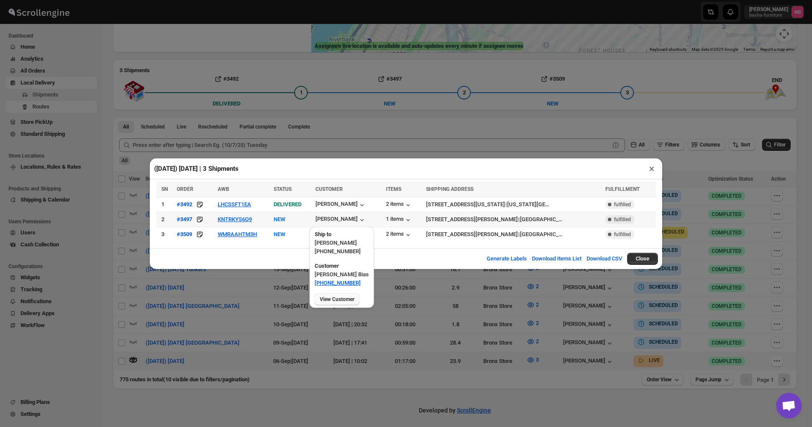
click at [335, 298] on span "View Customer" at bounding box center [337, 299] width 35 height 7
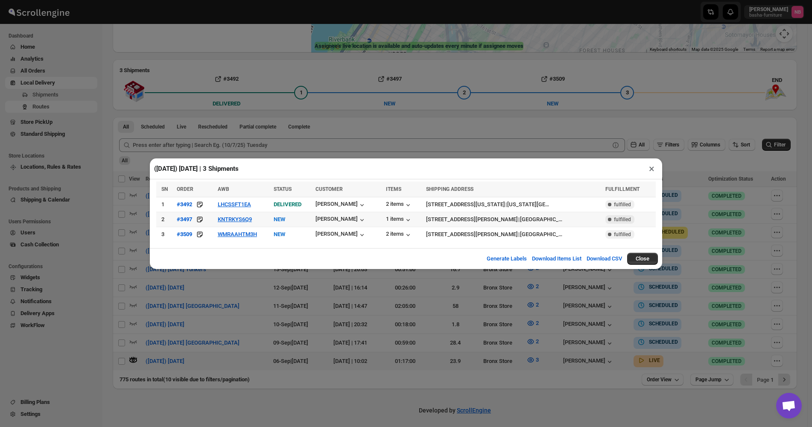
click at [240, 224] on td "KNTRKYS6Q9" at bounding box center [243, 219] width 56 height 15
click at [240, 220] on button "KNTRKYS6Q9" at bounding box center [235, 219] width 34 height 6
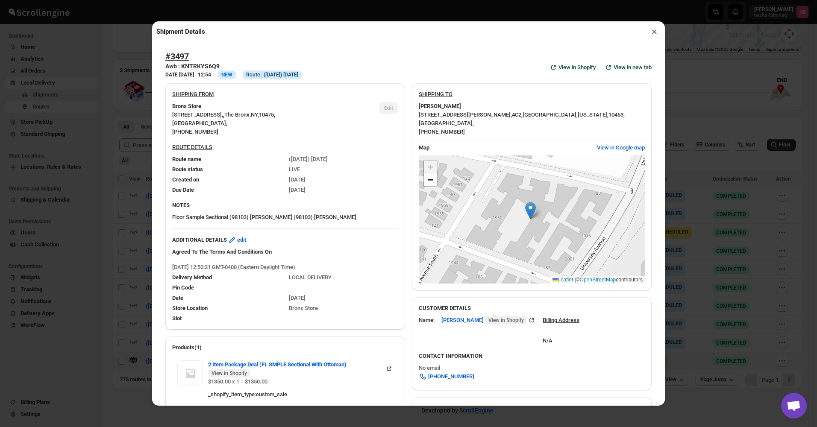
click at [652, 37] on button "×" at bounding box center [654, 32] width 12 height 12
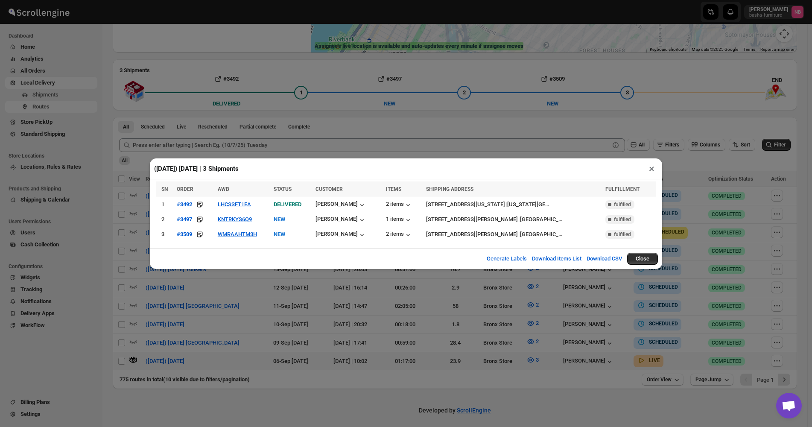
click at [589, 146] on div "([DATE]) [DATE] | 3 Shipments × SN ORDER AWB STATUS CUSTOMER ITEMS SHIPPING ADD…" at bounding box center [406, 213] width 812 height 427
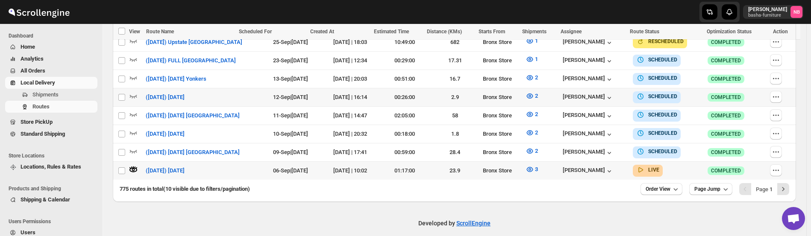
scroll to position [293, 0]
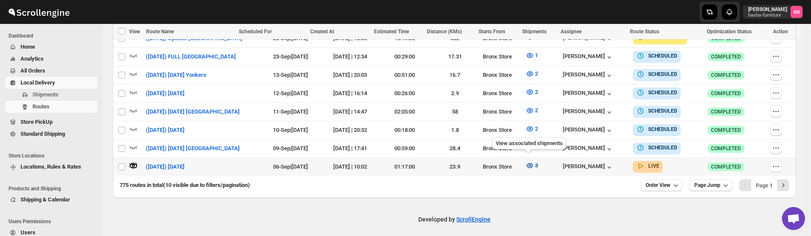
click at [527, 163] on icon "button" at bounding box center [530, 165] width 6 height 5
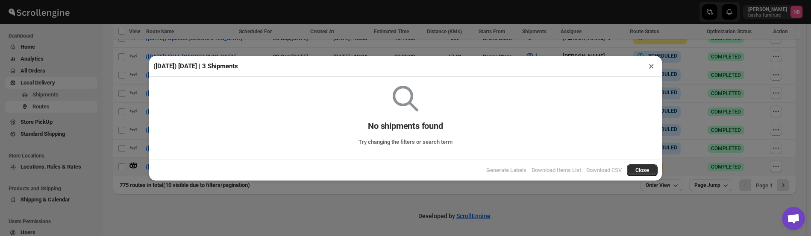
scroll to position [289, 0]
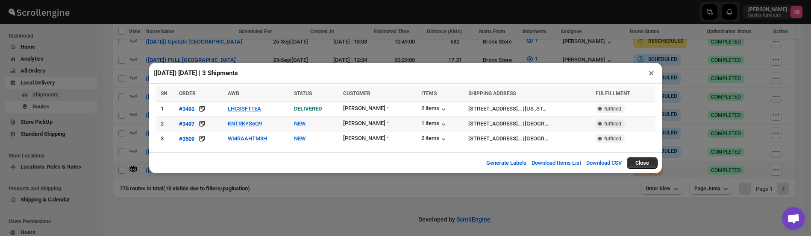
click at [267, 123] on td "KNTRKYS6Q9" at bounding box center [258, 124] width 66 height 15
click at [262, 122] on button "KNTRKYS6Q9" at bounding box center [245, 123] width 34 height 6
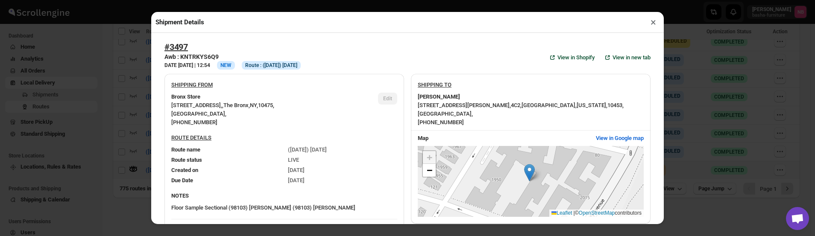
click at [107, 113] on div "Shipment Details × #3497 Awb : KNTRKYS6Q9 DATE [DATE] | 12:54 Info NEW Info Rou…" at bounding box center [407, 118] width 815 height 236
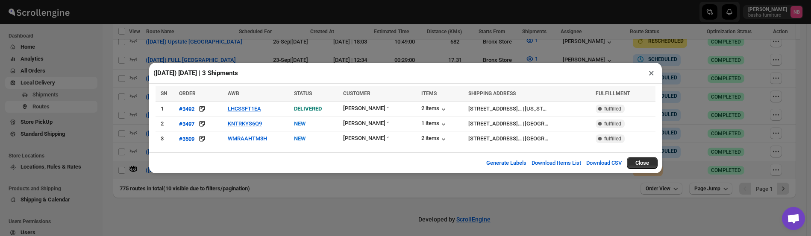
click at [108, 113] on div "([DATE]) [DATE] | 3 Shipments × SN ORDER AWB STATUS CUSTOMER ITEMS SHIPPING ADD…" at bounding box center [405, 118] width 811 height 236
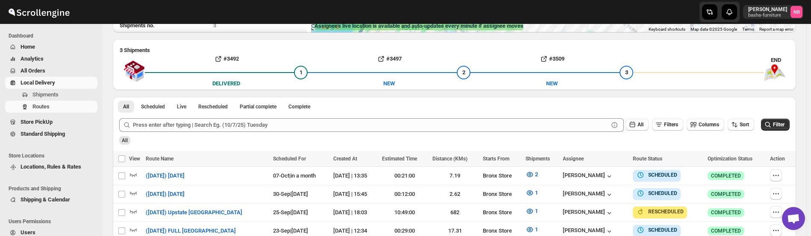
scroll to position [128, 0]
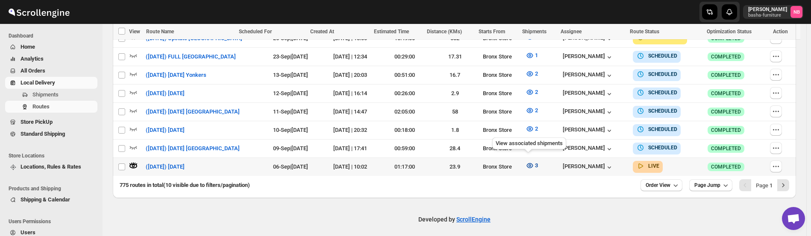
click at [525, 161] on icon "button" at bounding box center [529, 165] width 9 height 9
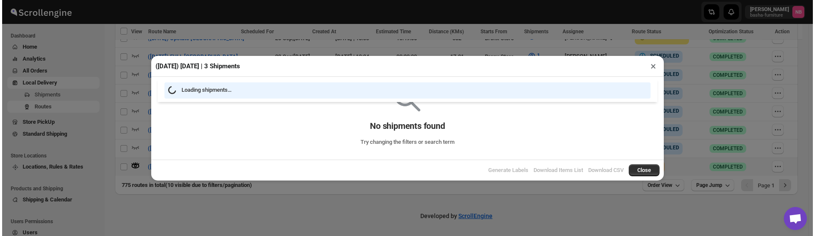
scroll to position [289, 0]
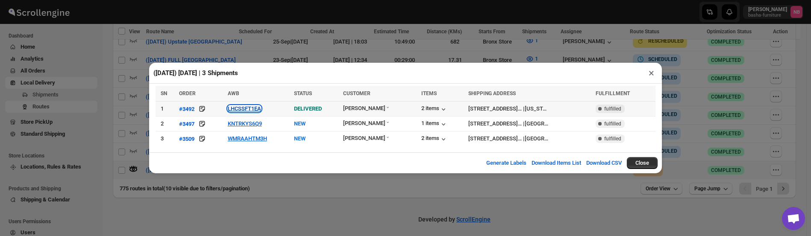
click at [248, 108] on button "LHCSSFT1EA" at bounding box center [244, 109] width 33 height 6
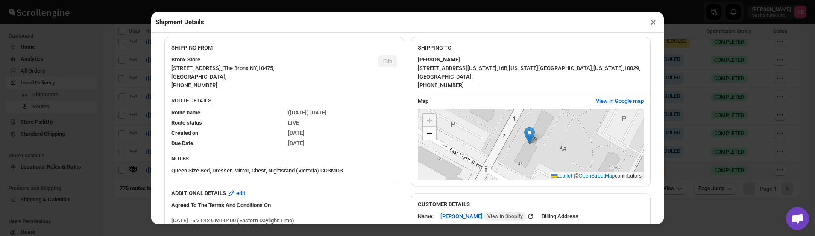
scroll to position [85, 0]
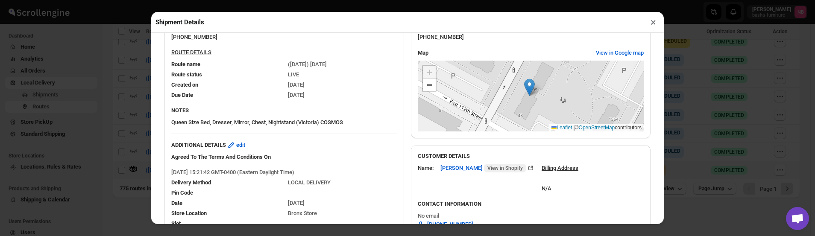
click at [124, 126] on div "Shipment Details × #3492 Awb : LHCSSFT1EA DATE [DATE] | 15:31 Success DELIVERED…" at bounding box center [407, 118] width 815 height 236
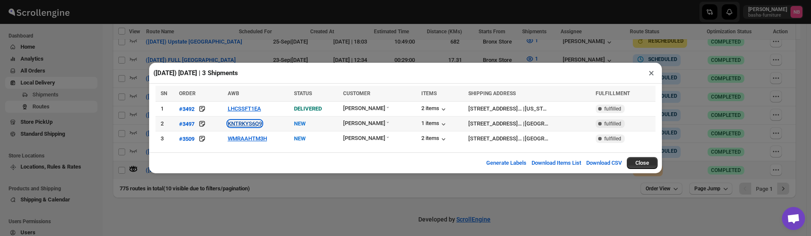
click at [239, 123] on button "KNTRKYS6Q9" at bounding box center [245, 123] width 34 height 6
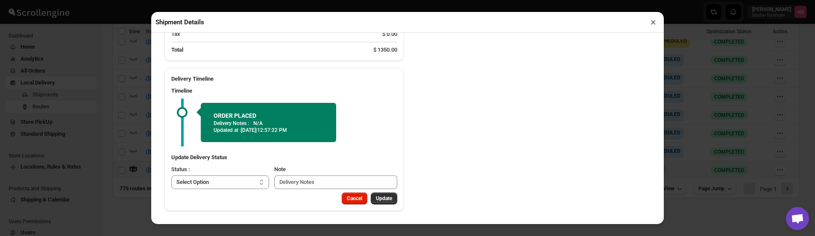
scroll to position [430, 0]
click at [129, 128] on div "Shipment Details × #3497 Awb : KNTRKYS6Q9 DATE [DATE] | 12:54 Info NEW Info Rou…" at bounding box center [407, 118] width 815 height 236
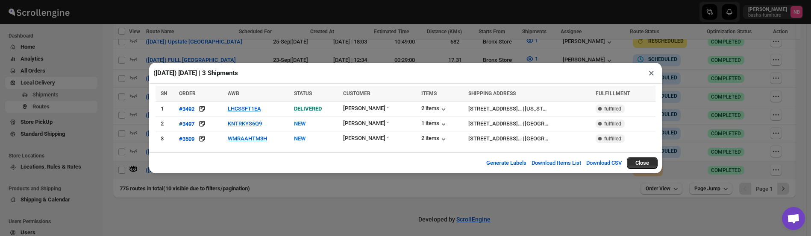
click at [129, 128] on div "([DATE]) [DATE] | 3 Shipments × SN ORDER AWB STATUS CUSTOMER ITEMS SHIPPING ADD…" at bounding box center [405, 118] width 811 height 236
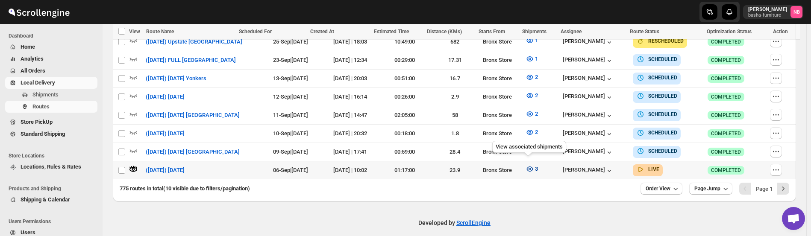
click at [535, 167] on span "3" at bounding box center [536, 169] width 3 height 6
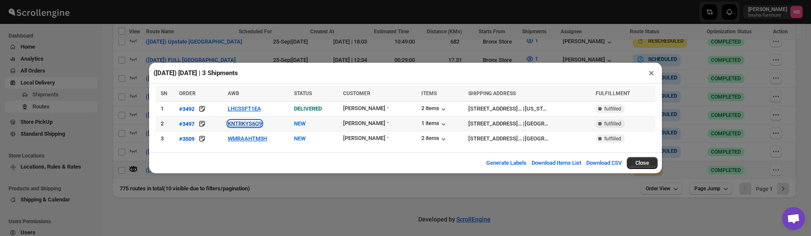
click at [244, 124] on button "KNTRKYS6Q9" at bounding box center [245, 123] width 34 height 6
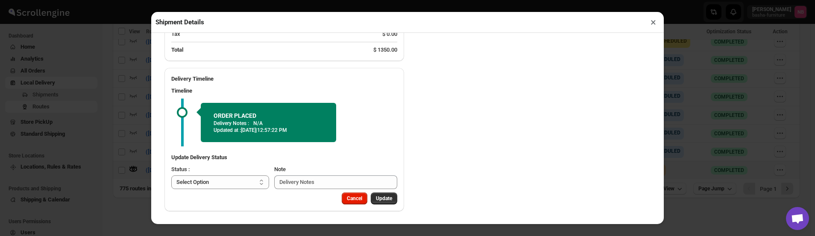
click at [122, 138] on div "Shipment Details × #3497 Awb : KNTRKYS6Q9 DATE [DATE] | 12:54 Info NEW Info Rou…" at bounding box center [407, 118] width 815 height 236
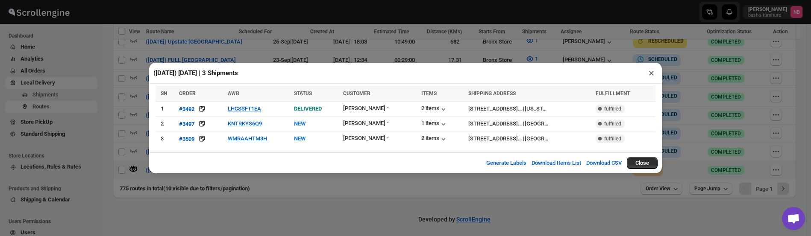
click at [209, 194] on div "([DATE]) [DATE] | 3 Shipments × SN ORDER AWB STATUS CUSTOMER ITEMS SHIPPING ADD…" at bounding box center [405, 118] width 811 height 236
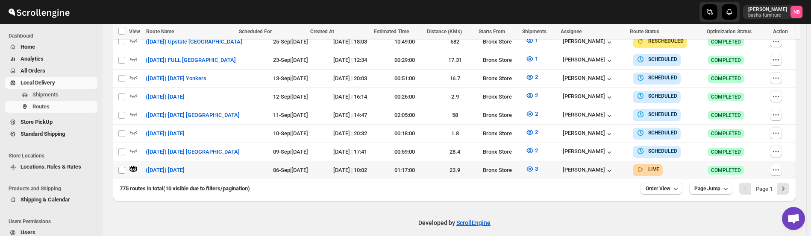
click at [126, 164] on td "Select route" at bounding box center [121, 170] width 16 height 18
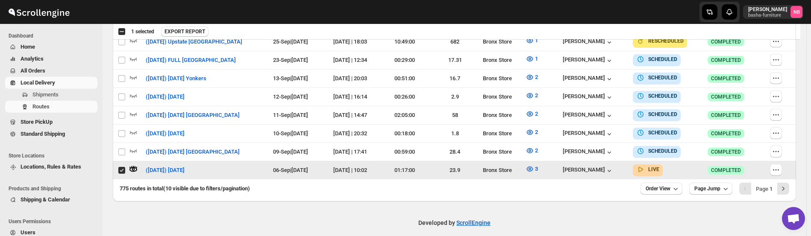
click at [127, 164] on td "Select route" at bounding box center [121, 170] width 16 height 18
checkbox input "false"
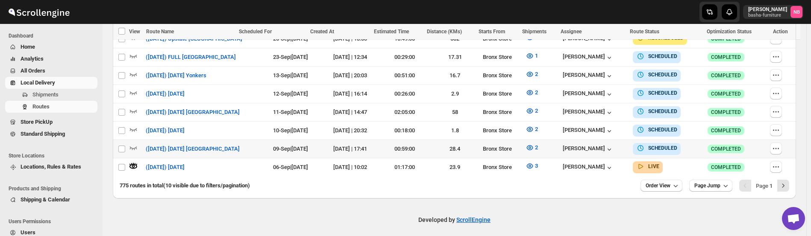
scroll to position [293, 0]
click at [527, 165] on icon "button" at bounding box center [529, 165] width 9 height 9
